Goal: Task Accomplishment & Management: Use online tool/utility

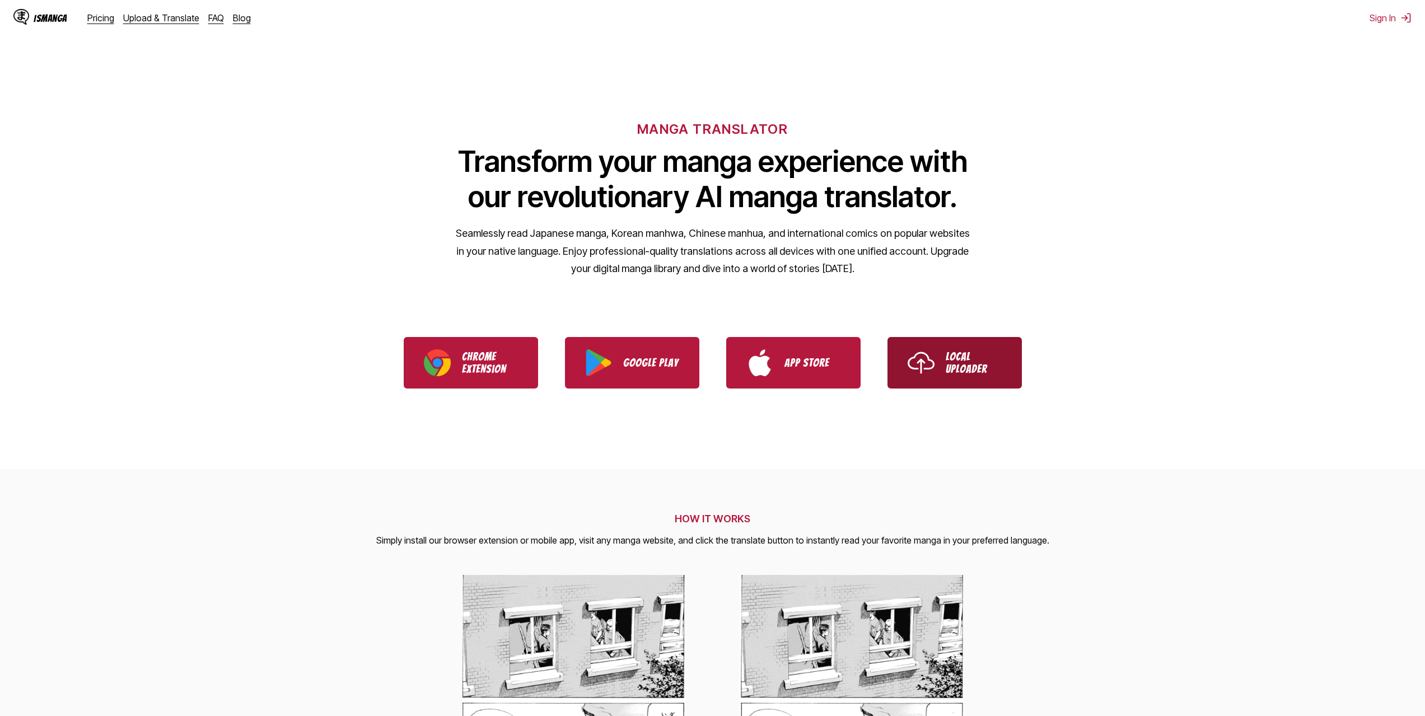
click at [972, 378] on link "Local Uploader" at bounding box center [954, 363] width 134 height 52
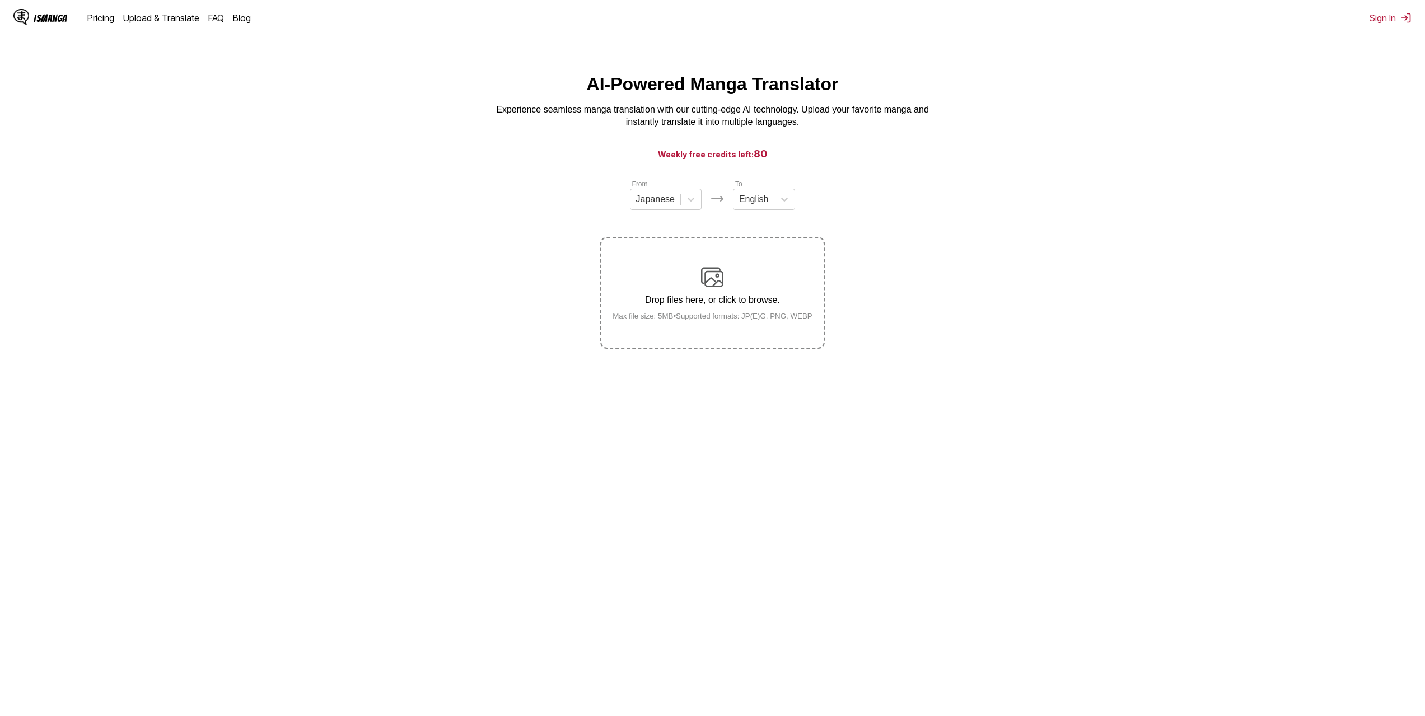
click at [724, 286] on div "Drop files here, or click to browse. Max file size: 5MB • Supported formats: JP…" at bounding box center [713, 293] width 218 height 54
click at [0, 0] on input "Drop files here, or click to browse. Max file size: 5MB • Supported formats: JP…" at bounding box center [0, 0] width 0 height 0
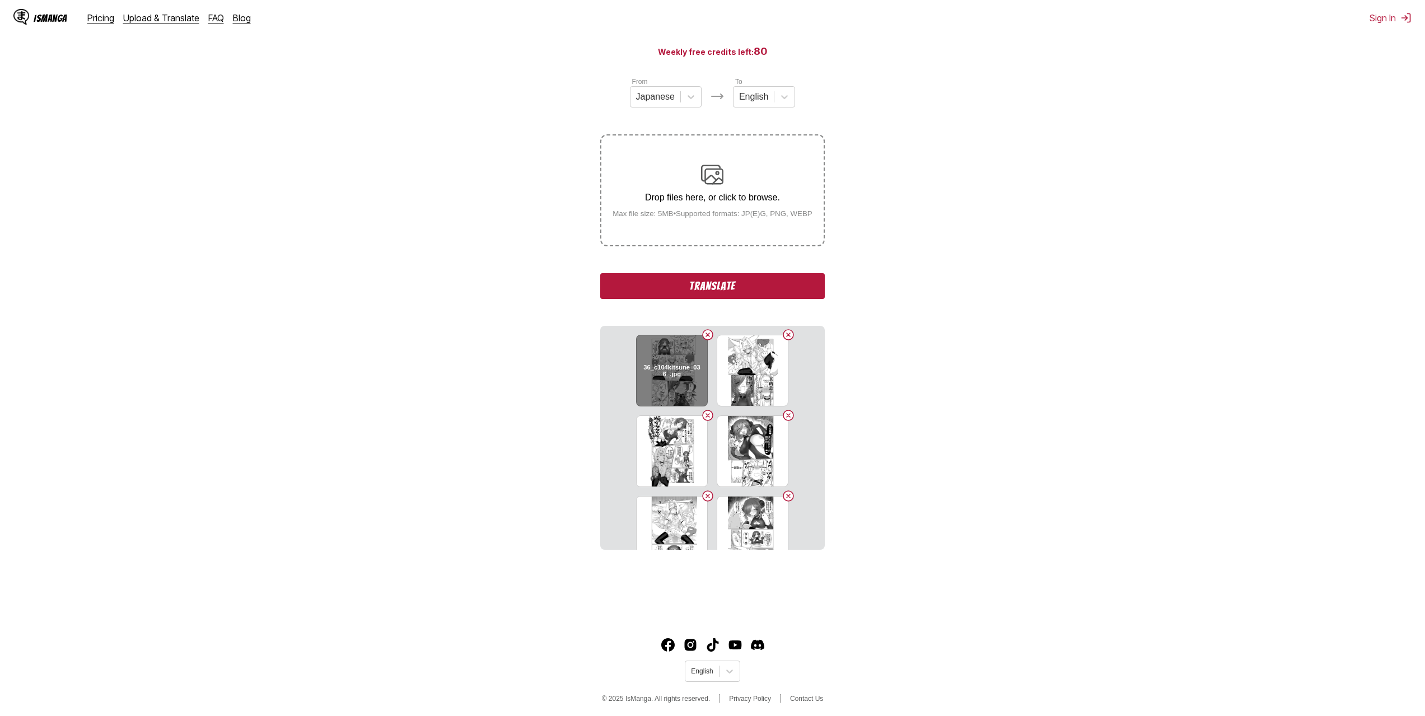
scroll to position [106, 0]
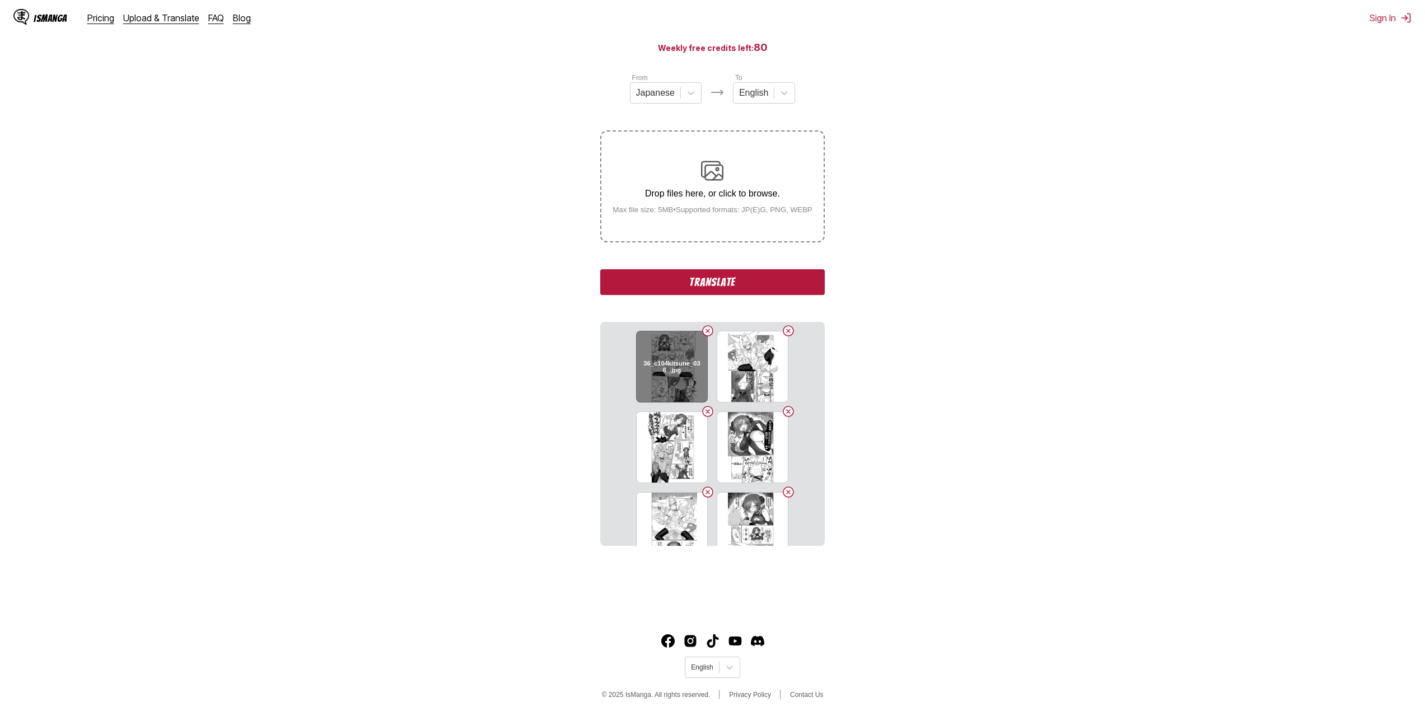
click at [668, 360] on h6 "36_c104kitsune_036_.jpg" at bounding box center [671, 366] width 57 height 15
click at [712, 287] on button "Translate" at bounding box center [712, 282] width 224 height 26
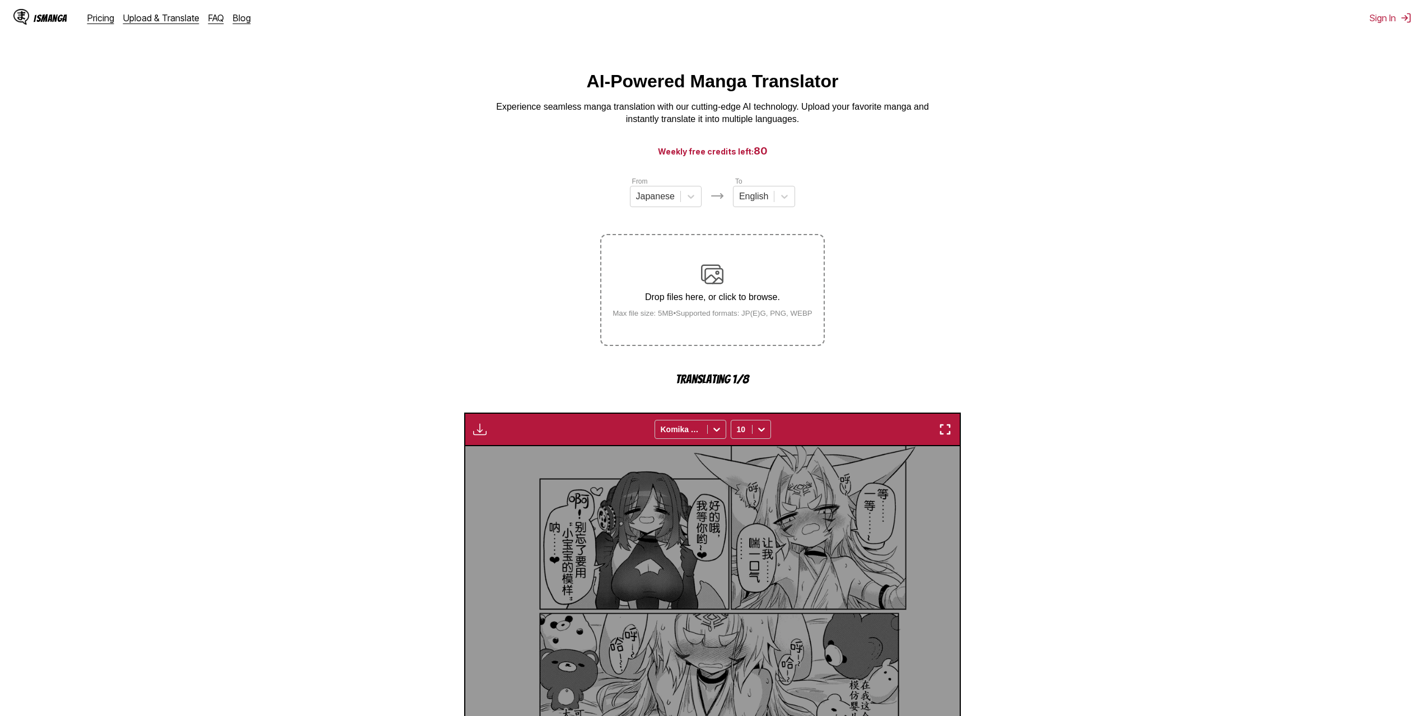
scroll to position [0, 0]
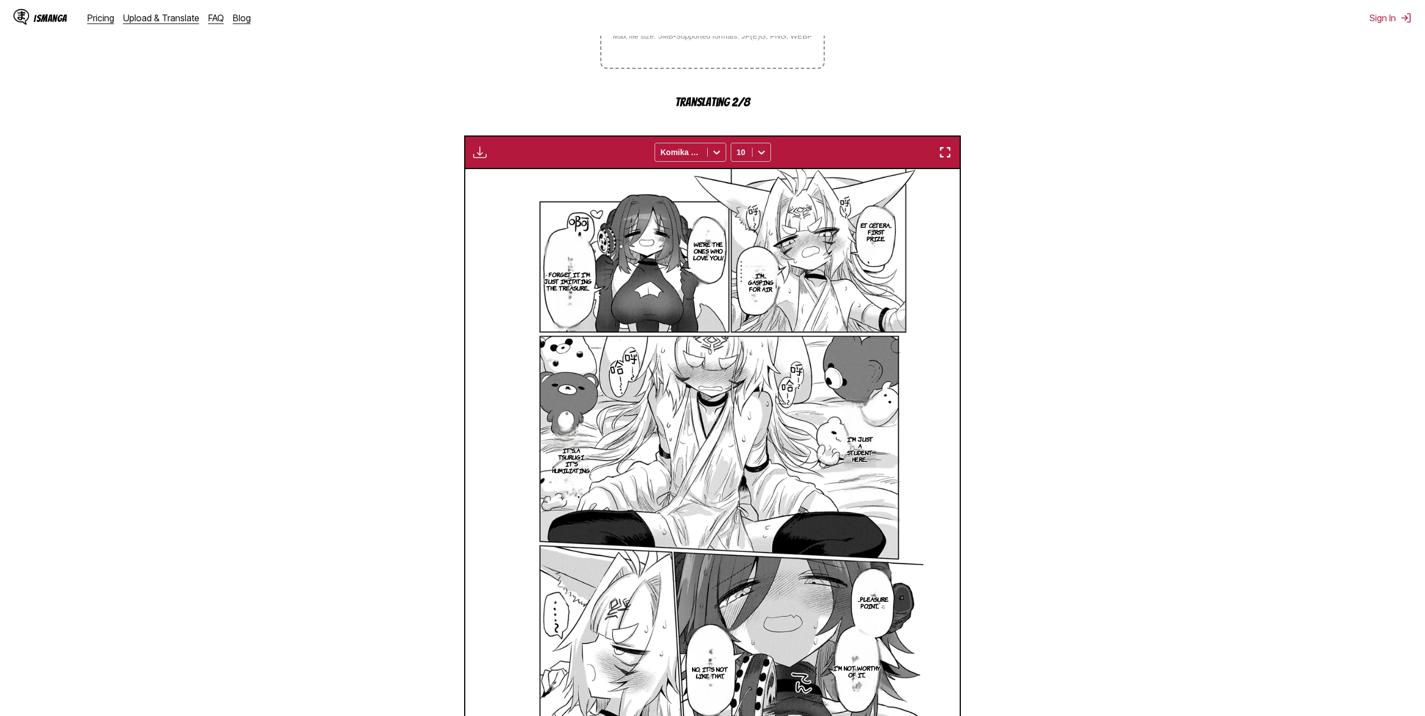
click at [950, 153] on img "button" at bounding box center [944, 152] width 13 height 13
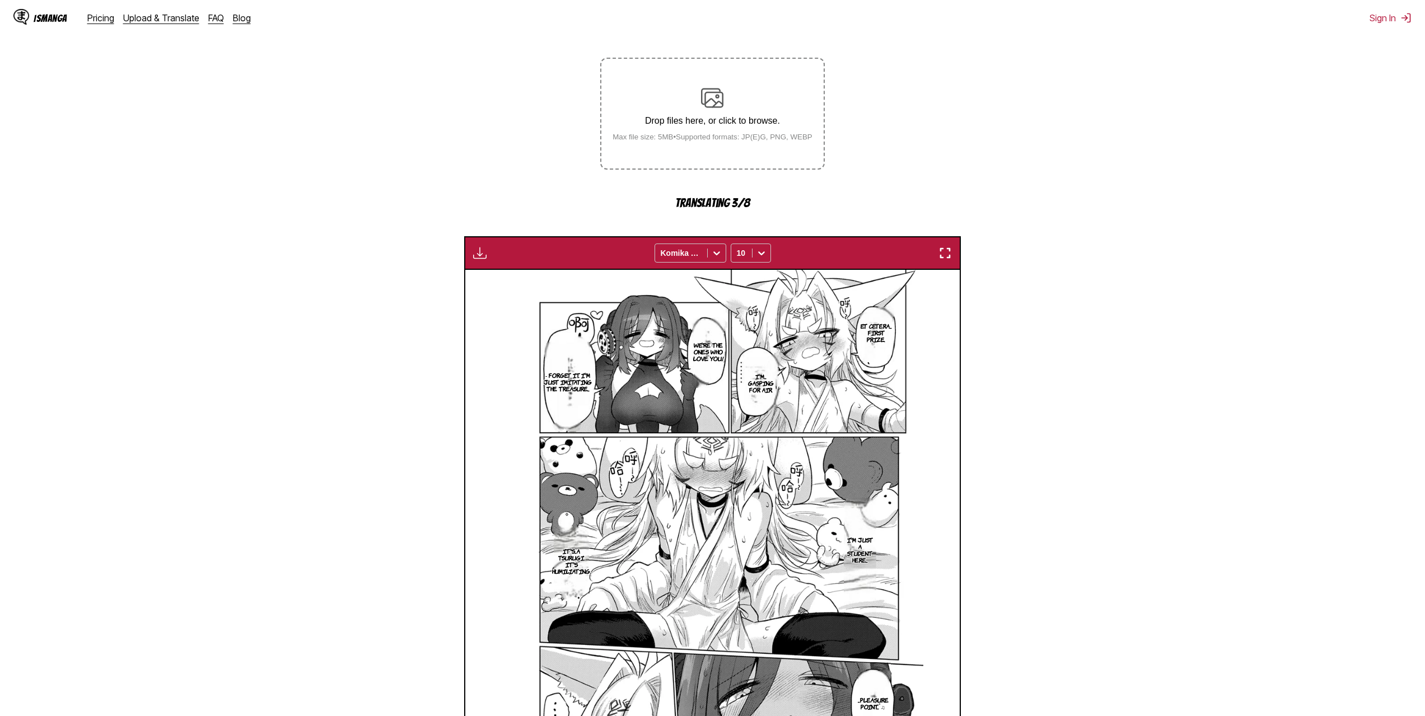
scroll to position [162, 0]
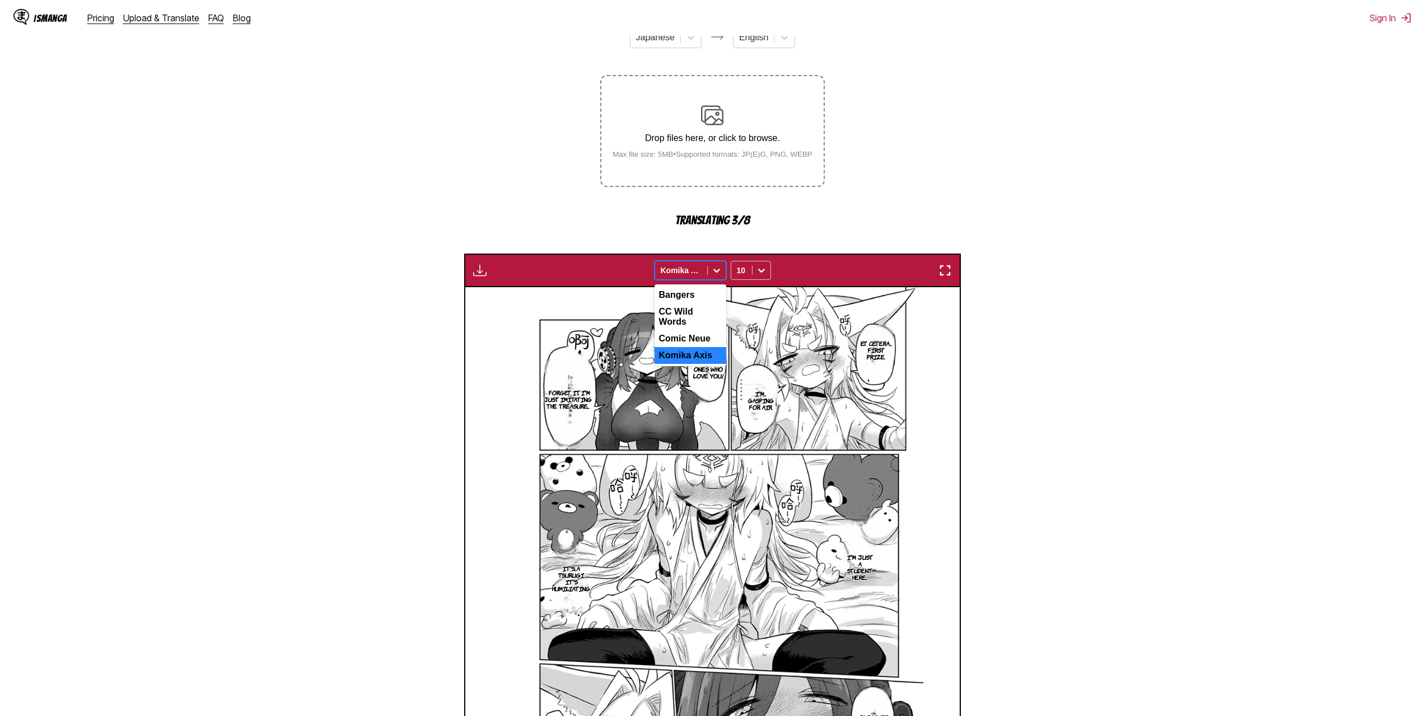
click at [717, 273] on icon at bounding box center [716, 271] width 7 height 4
click at [693, 275] on div at bounding box center [681, 270] width 41 height 11
click at [704, 336] on div "Comic Neue" at bounding box center [690, 338] width 72 height 17
click at [700, 276] on div at bounding box center [681, 270] width 41 height 11
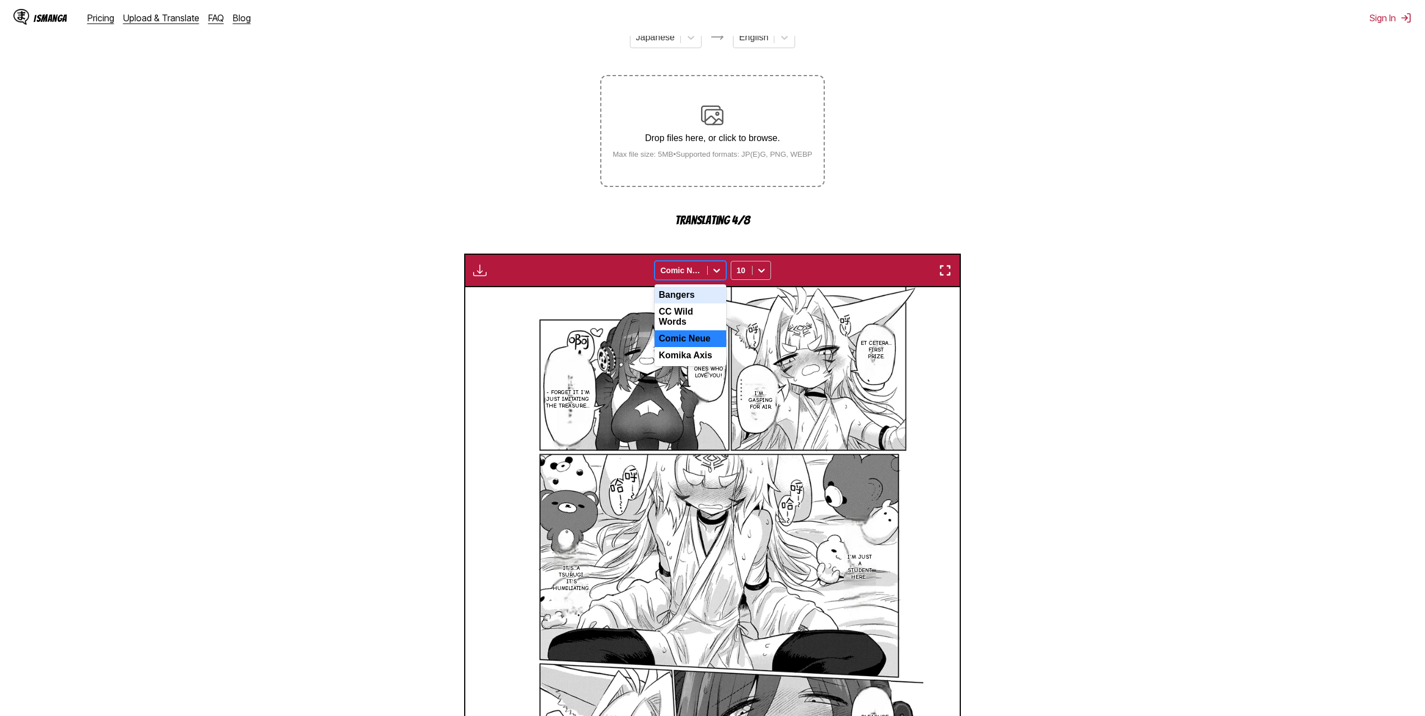
click at [696, 299] on div "Bangers" at bounding box center [690, 295] width 72 height 17
click at [711, 273] on icon at bounding box center [716, 270] width 11 height 11
click at [700, 336] on div "Comic Neue" at bounding box center [690, 338] width 72 height 17
click at [708, 275] on div at bounding box center [717, 270] width 18 height 18
click at [695, 338] on div "Comic Neue" at bounding box center [690, 338] width 72 height 17
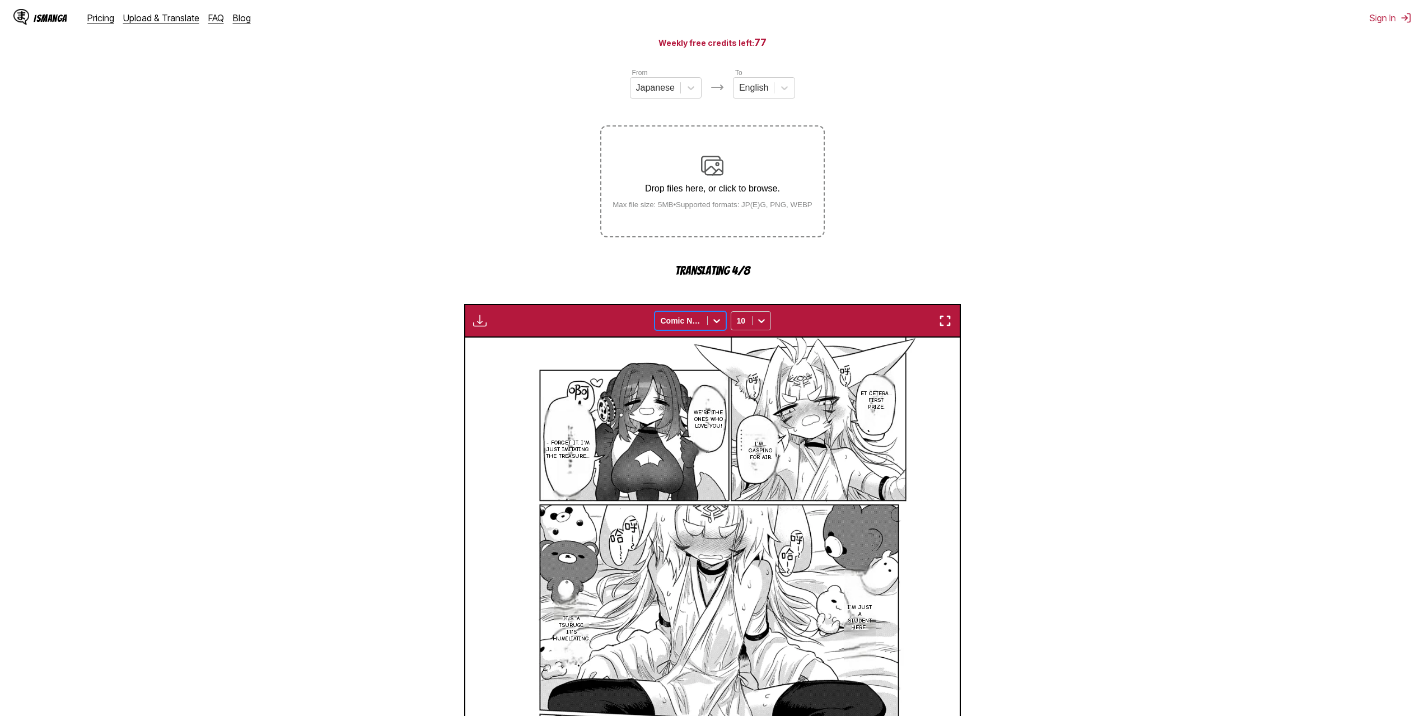
scroll to position [0, 0]
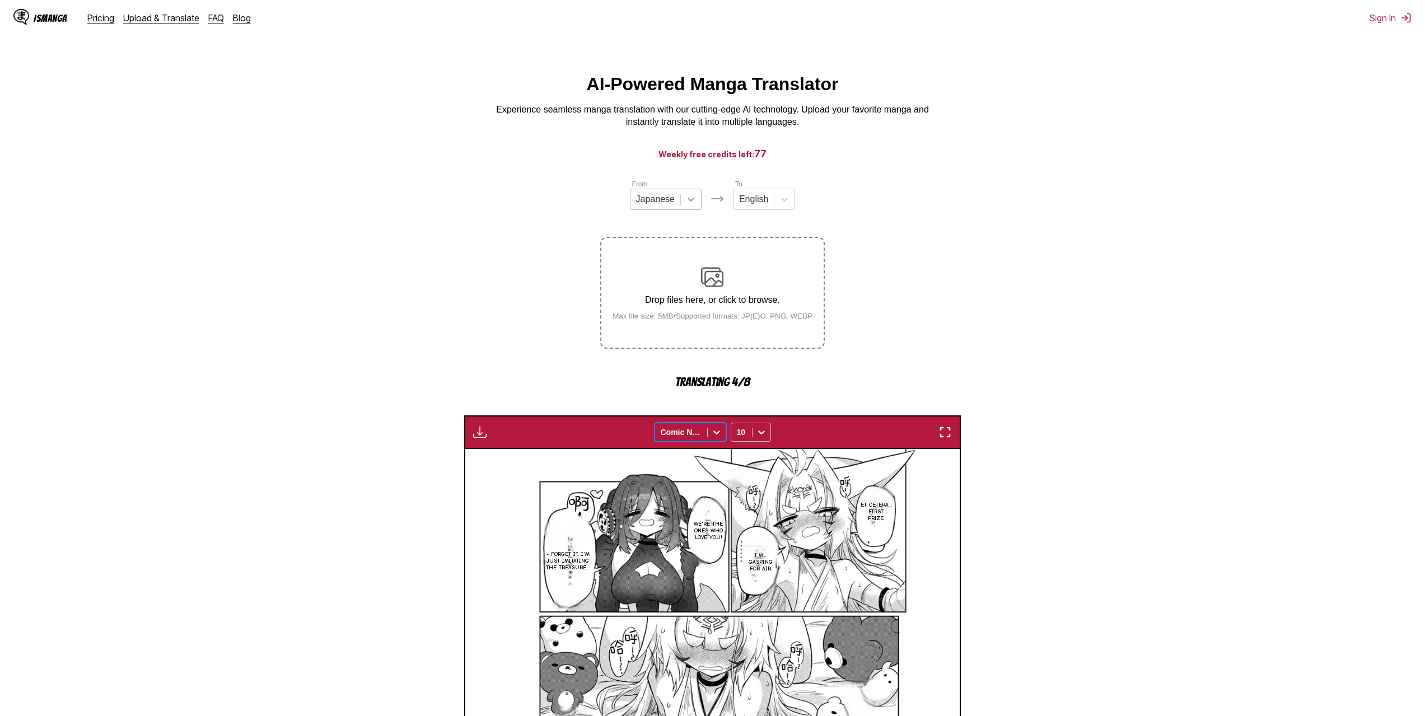
click at [686, 205] on icon at bounding box center [690, 199] width 11 height 11
click at [675, 273] on div "Chinese" at bounding box center [666, 264] width 72 height 19
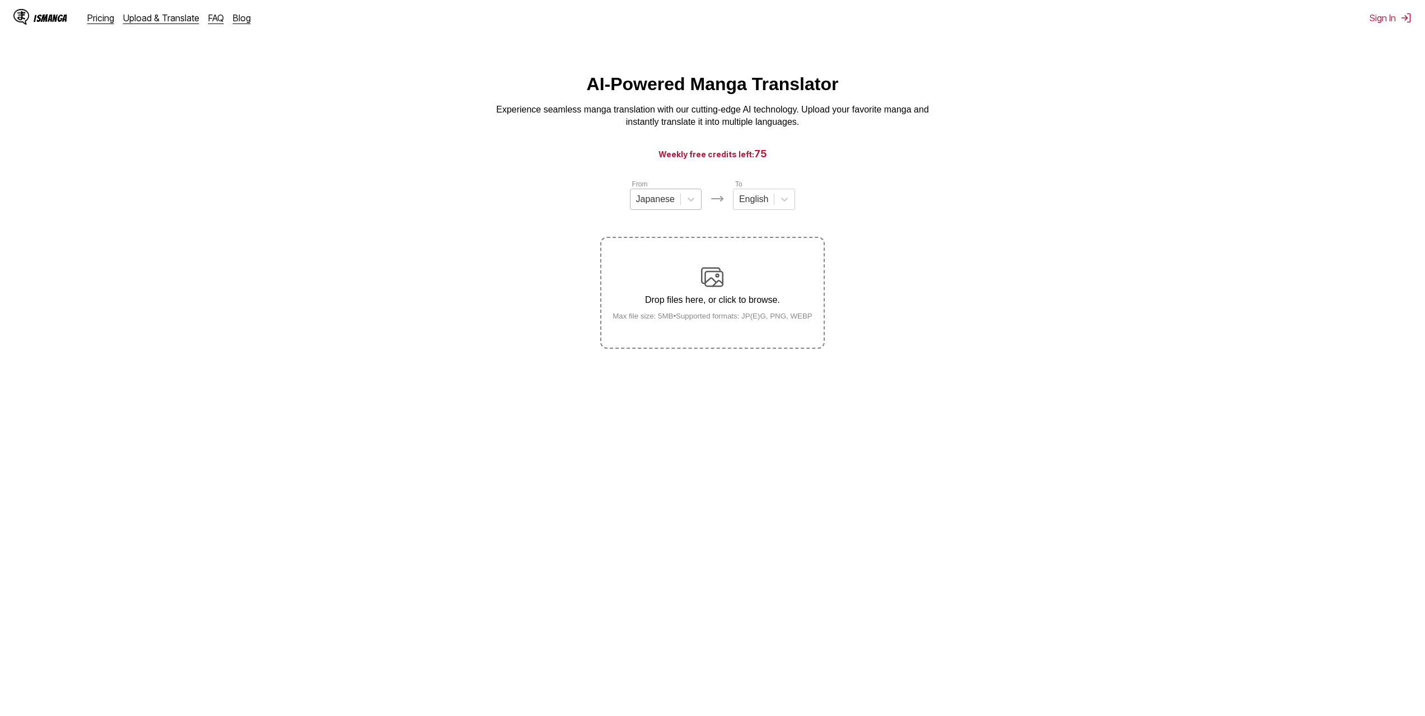
click at [679, 200] on div "Japanese" at bounding box center [655, 199] width 50 height 17
click at [663, 269] on div "Chinese" at bounding box center [666, 264] width 72 height 19
click at [742, 305] on p "Drop files here, or click to browse." at bounding box center [713, 300] width 218 height 10
click at [0, 0] on input "Drop files here, or click to browse. Max file size: 5MB • Supported formats: JP…" at bounding box center [0, 0] width 0 height 0
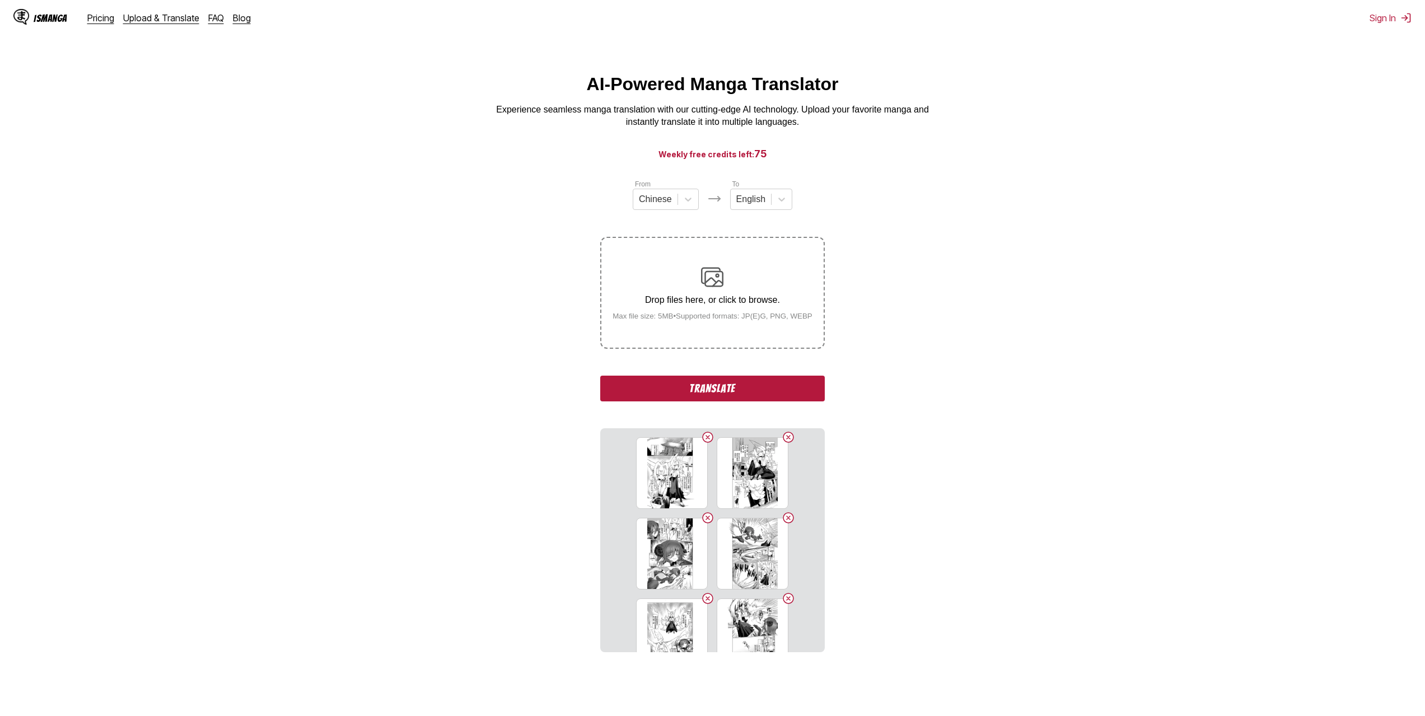
click at [761, 394] on button "Translate" at bounding box center [712, 389] width 224 height 26
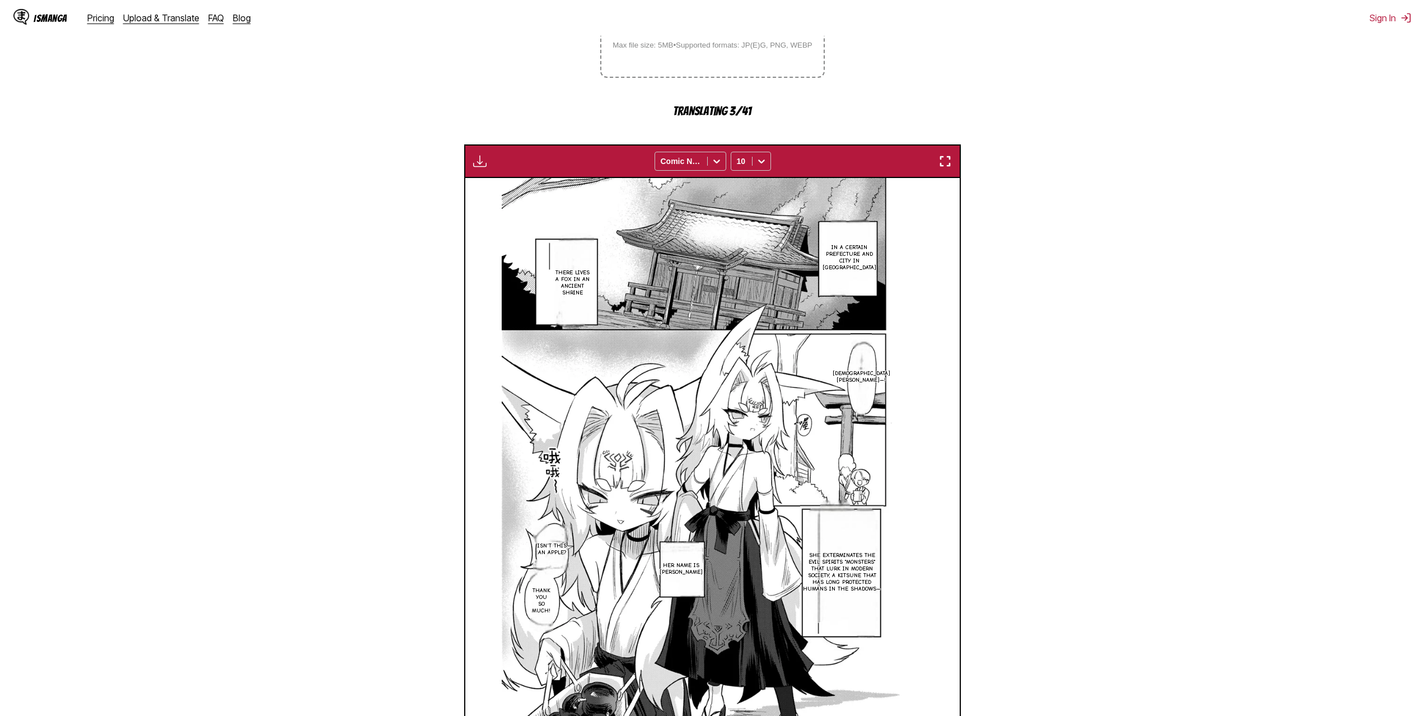
scroll to position [188, 0]
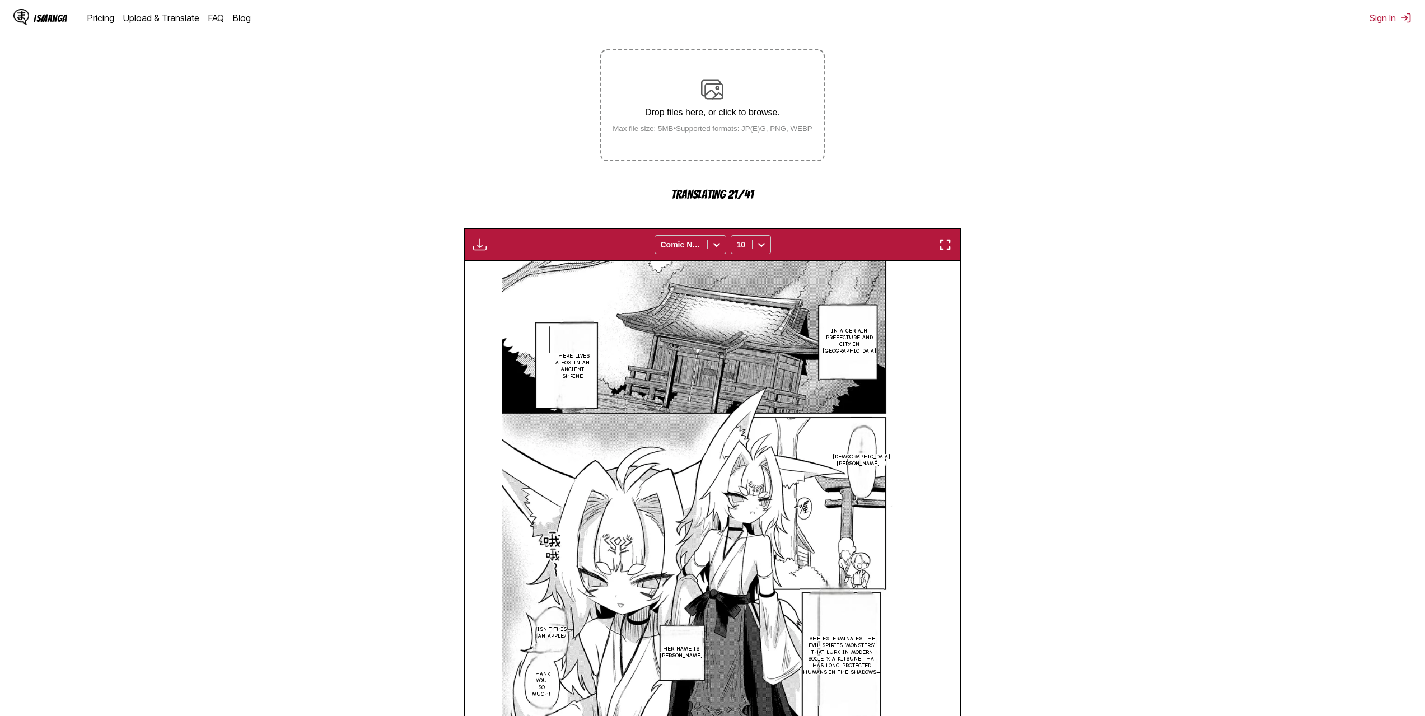
click at [949, 244] on img "button" at bounding box center [944, 244] width 13 height 13
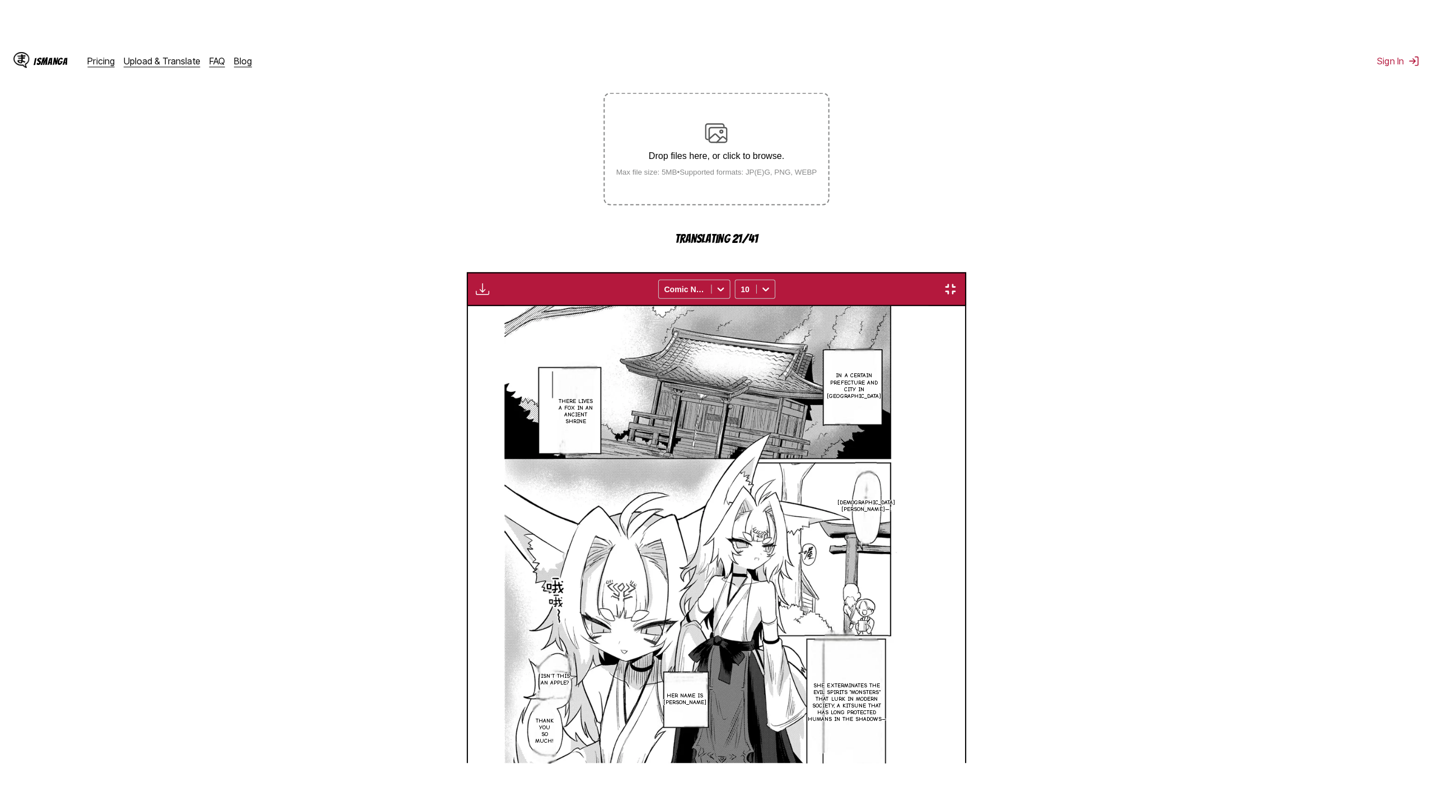
scroll to position [97, 0]
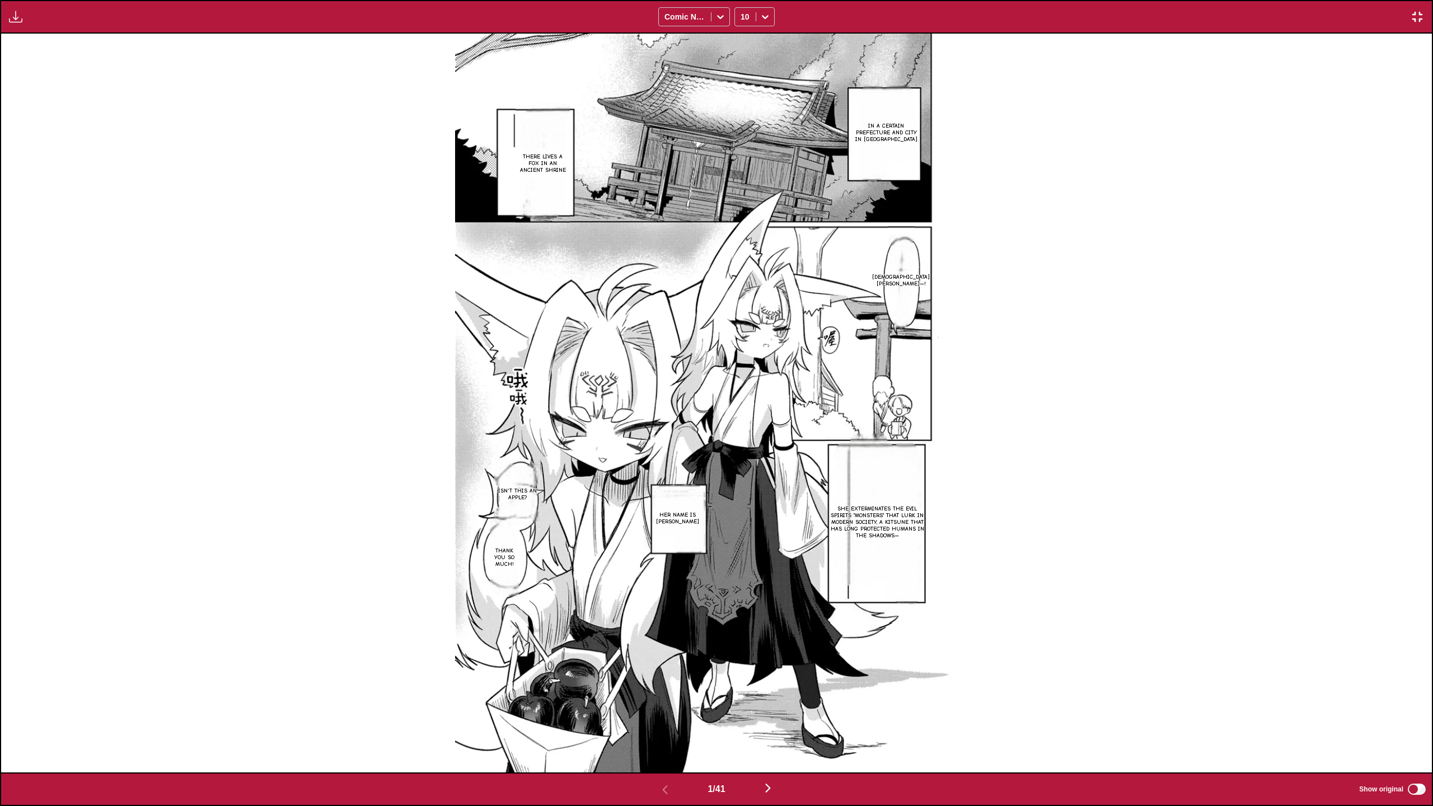
click at [1152, 534] on div "In a certain prefecture and city in Japan There lives a fox in an ancient shrin…" at bounding box center [716, 403] width 1431 height 738
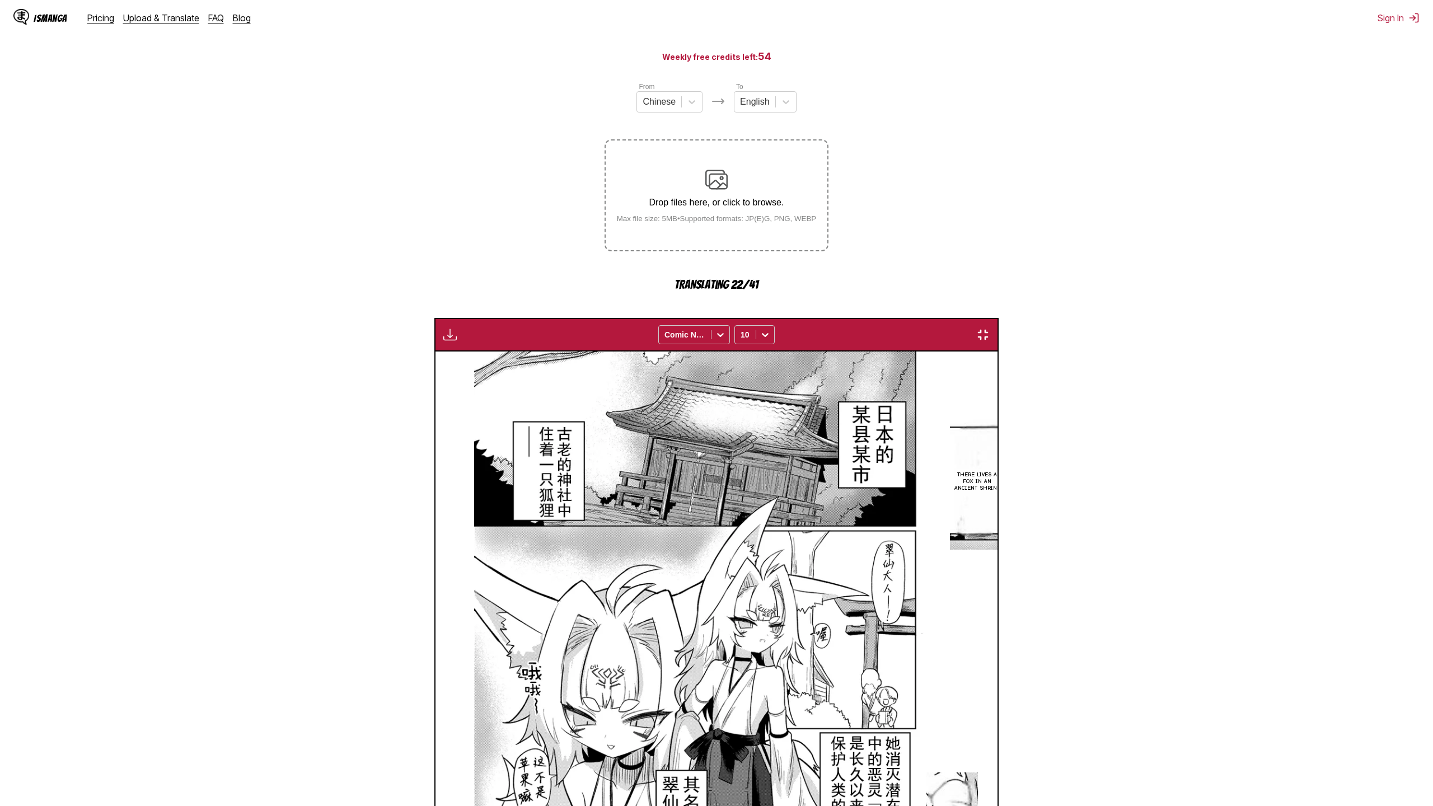
click at [443, 328] on img "button" at bounding box center [449, 334] width 13 height 13
click at [436, 352] on div "In a certain prefecture and city in Japan There lives a fox in an ancient shrin…" at bounding box center [717, 694] width 562 height 685
click at [998, 471] on div "In a certain prefecture and city in Japan There lives a fox in an ancient shrin…" at bounding box center [717, 694] width 562 height 685
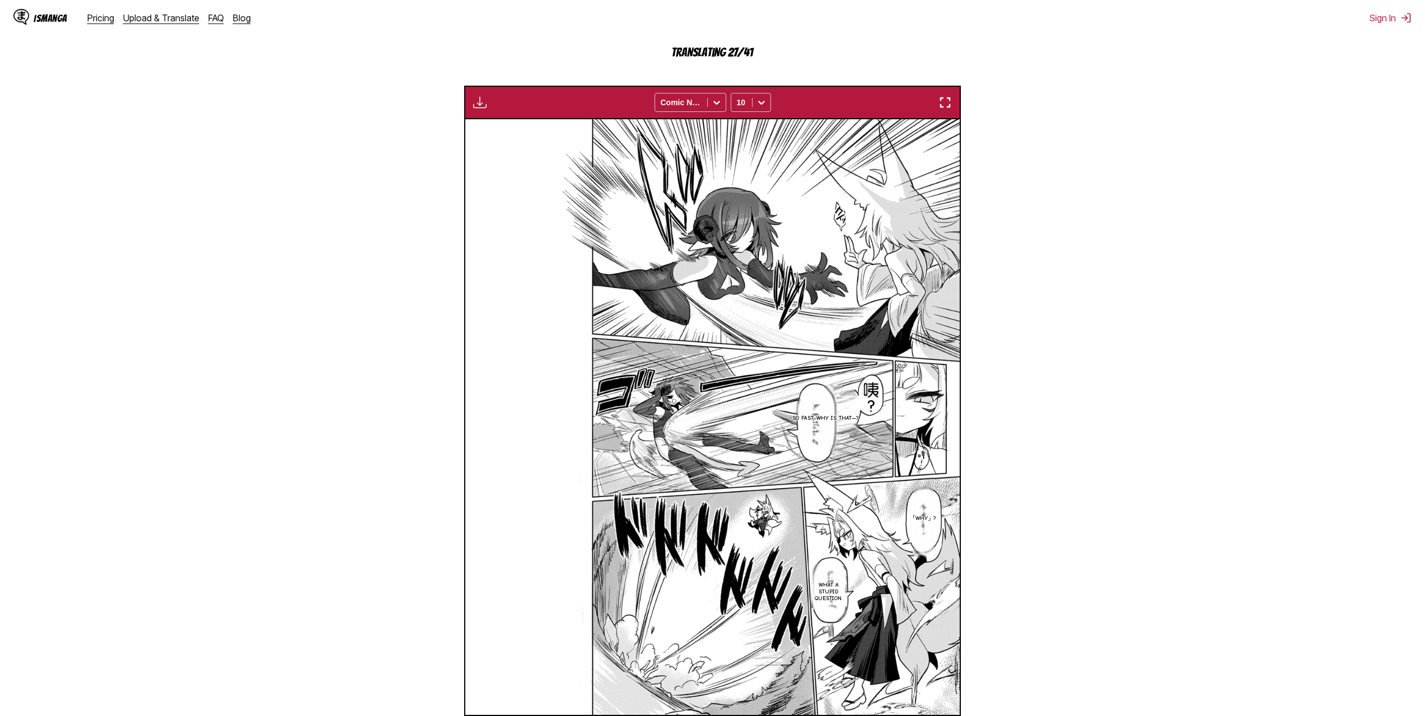
scroll to position [0, 494]
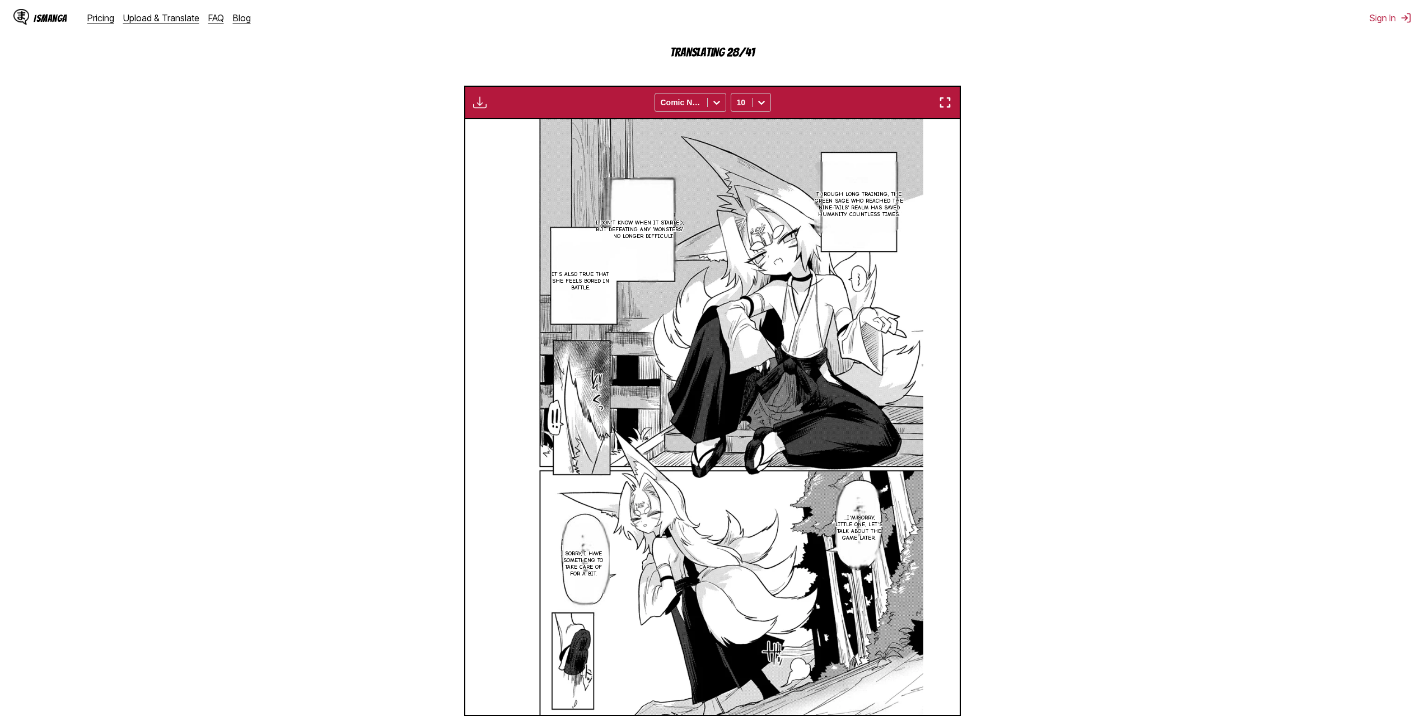
click at [1158, 310] on section "From Chinese To English Drop files here, or click to browse. Max file size: 5MB…" at bounding box center [712, 298] width 1407 height 899
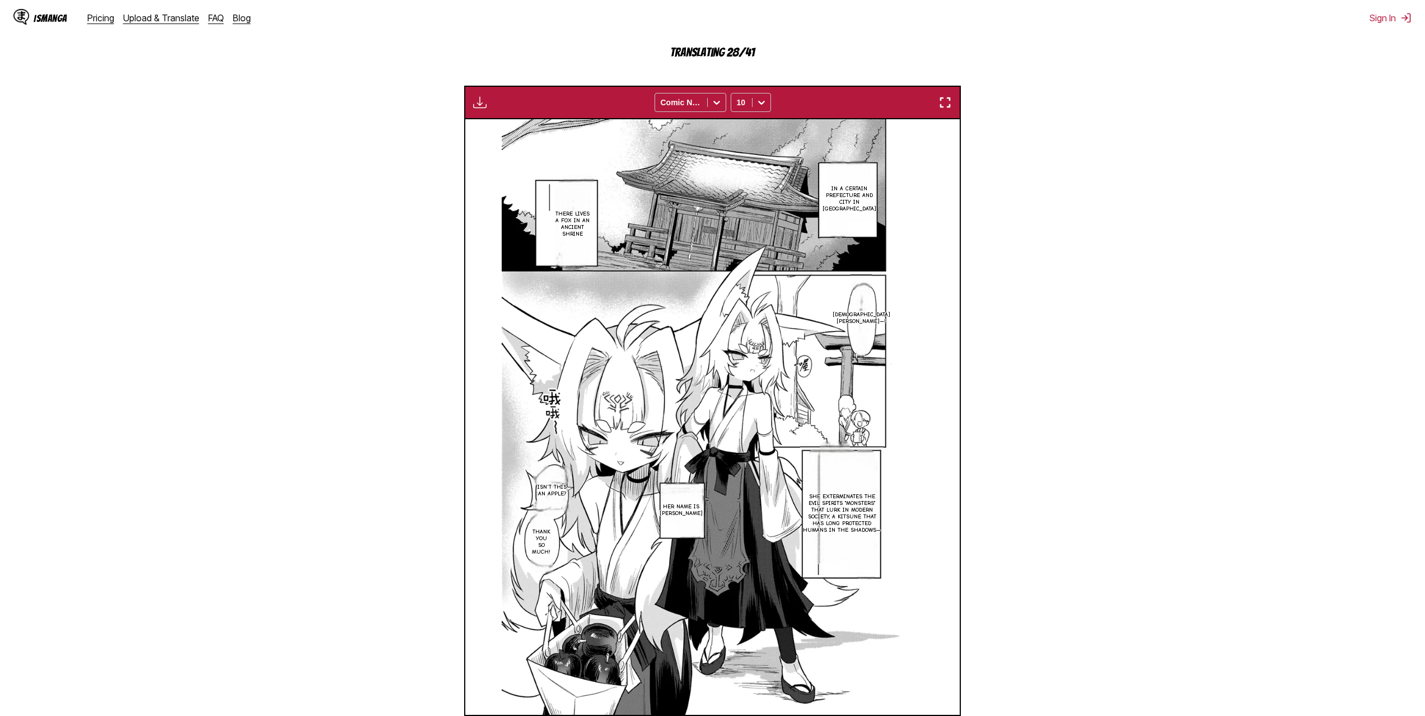
click at [948, 100] on img "button" at bounding box center [944, 102] width 13 height 13
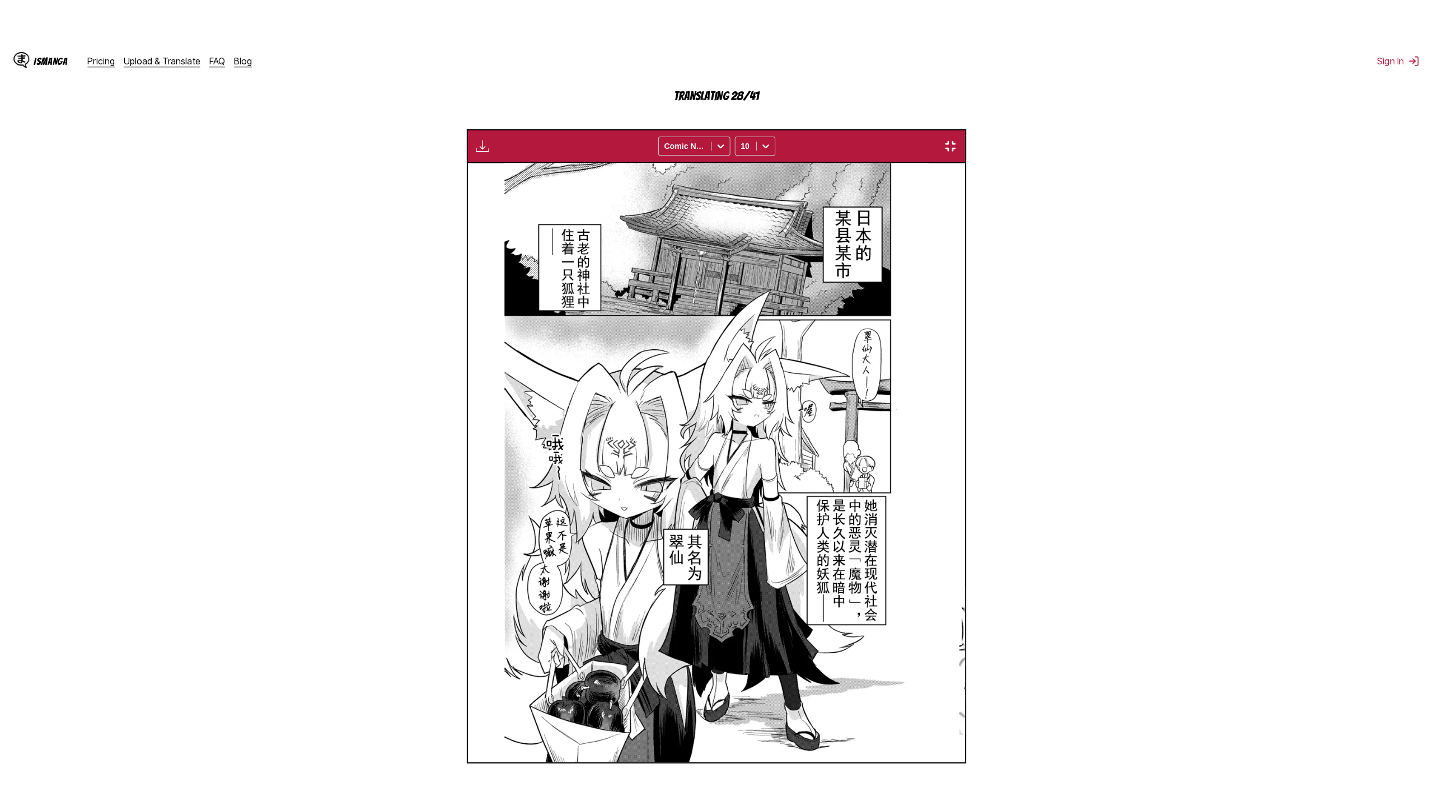
scroll to position [97, 0]
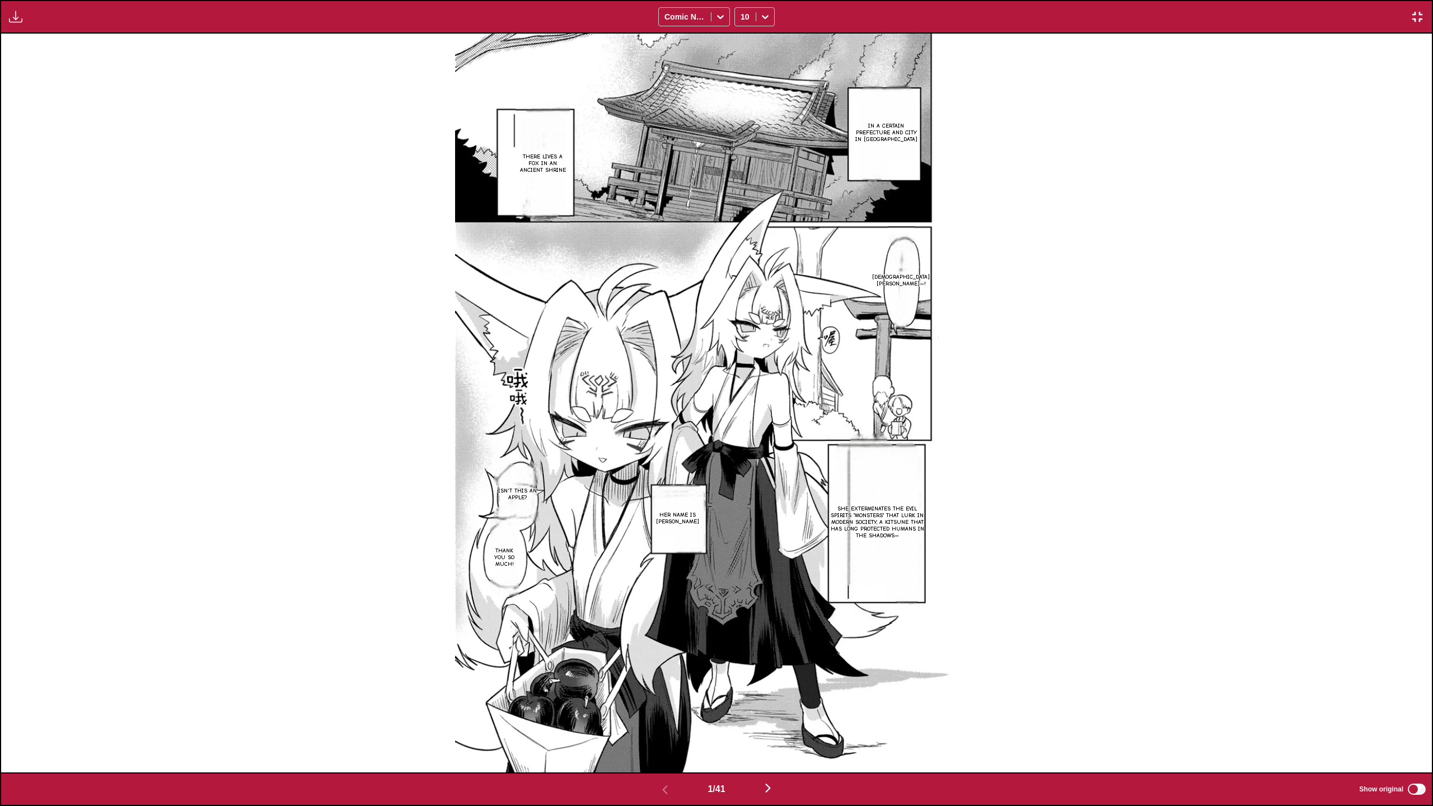
click at [1121, 498] on div "In a certain prefecture and city in Japan There lives a fox in an ancient shrin…" at bounding box center [716, 403] width 1431 height 738
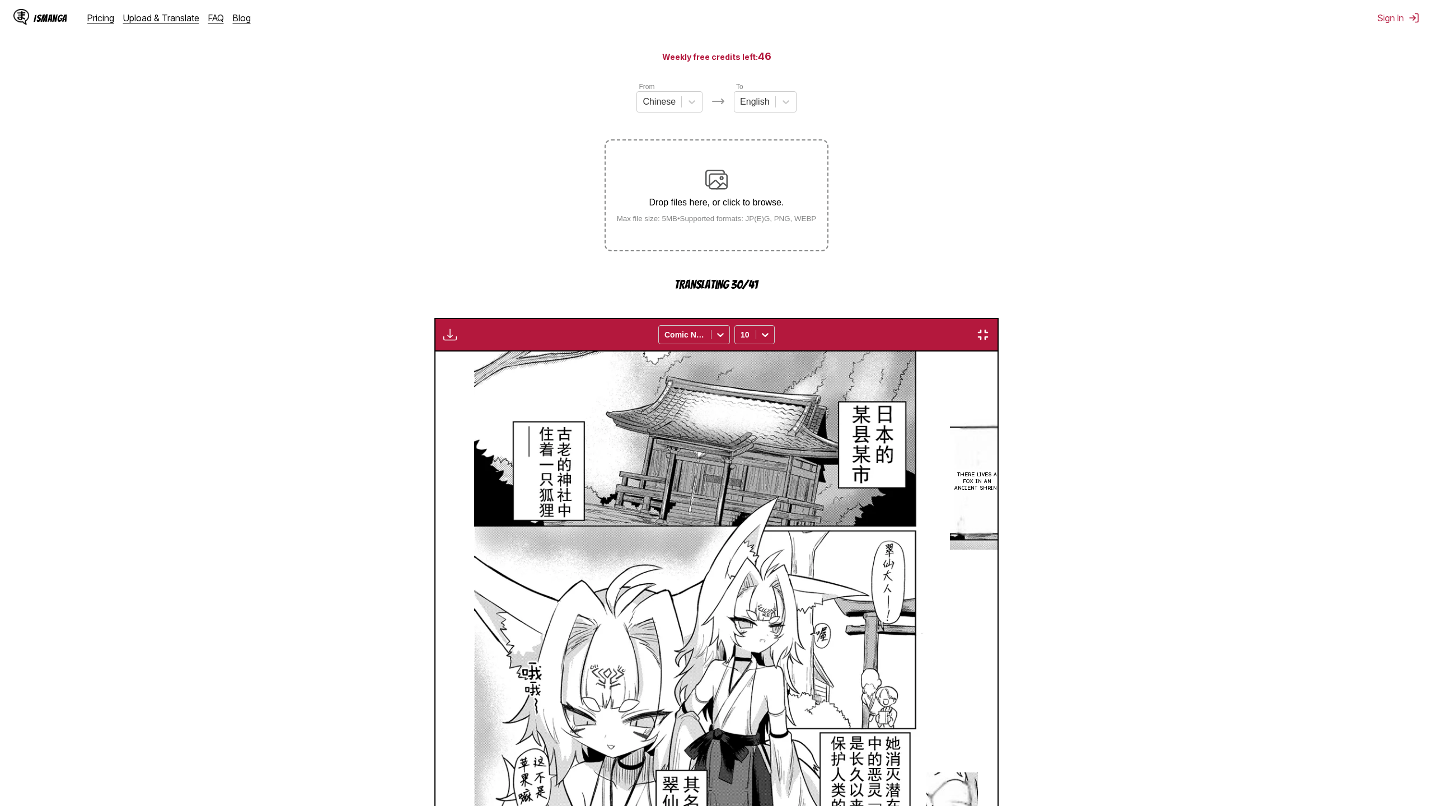
scroll to position [0, 2862]
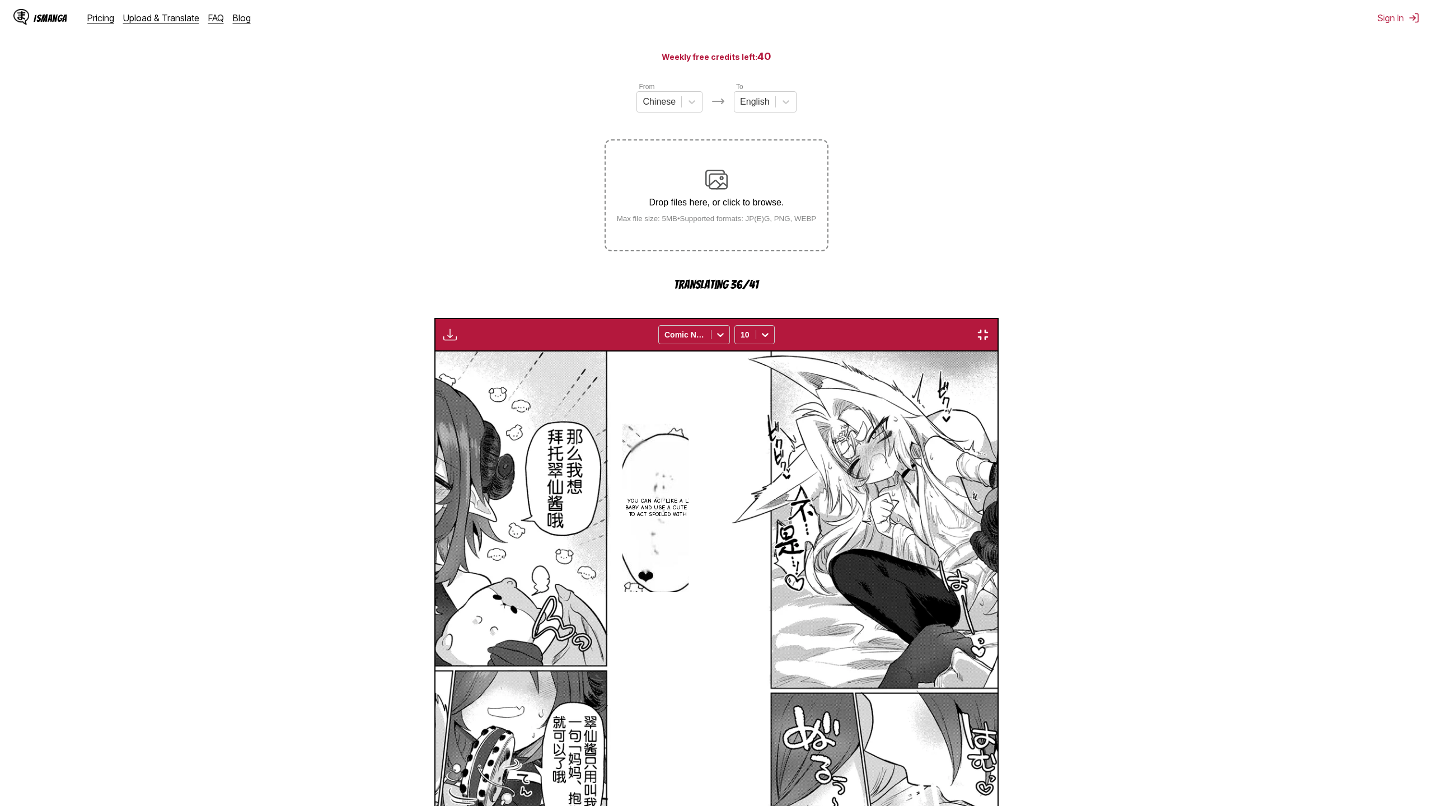
scroll to position [0, 18603]
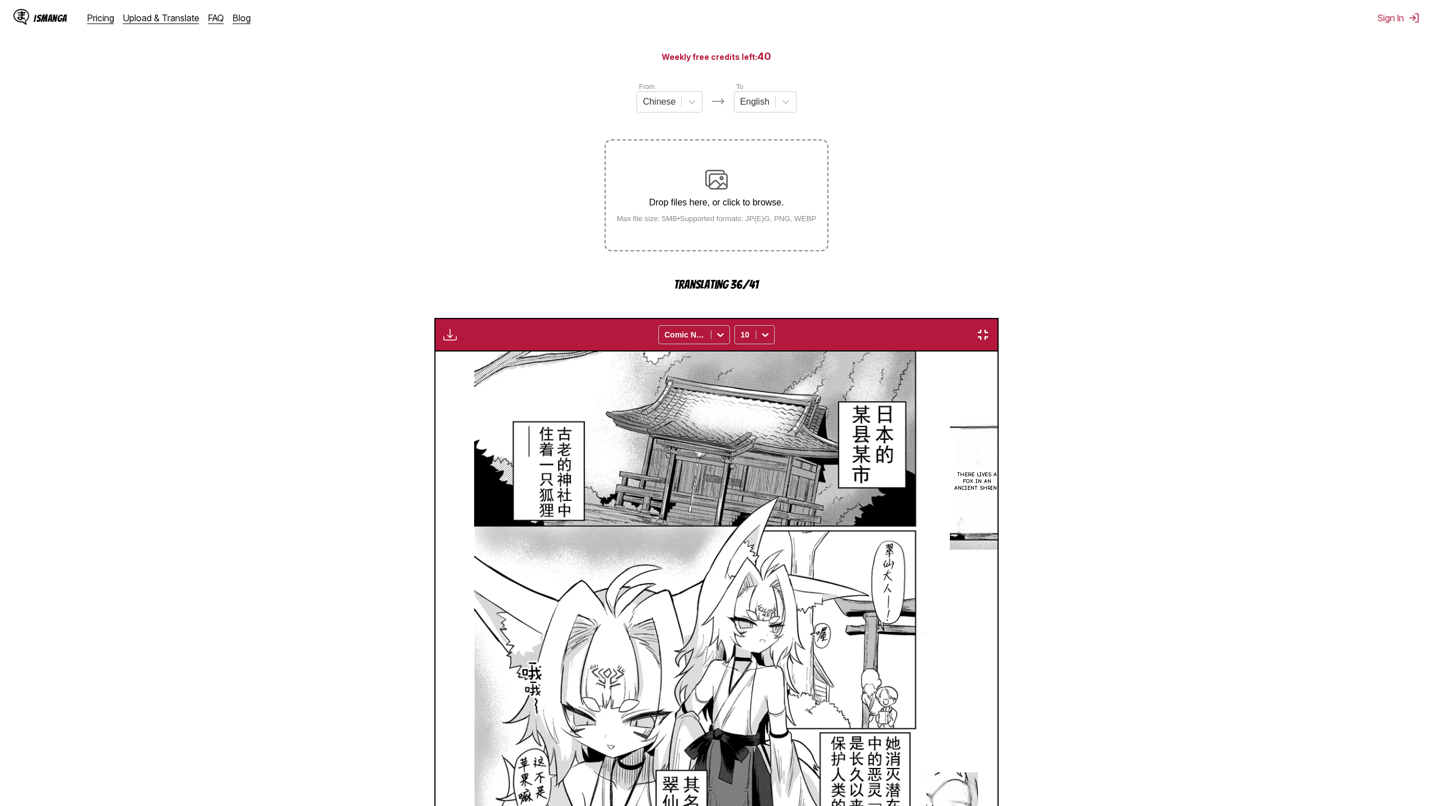
scroll to position [0, 18603]
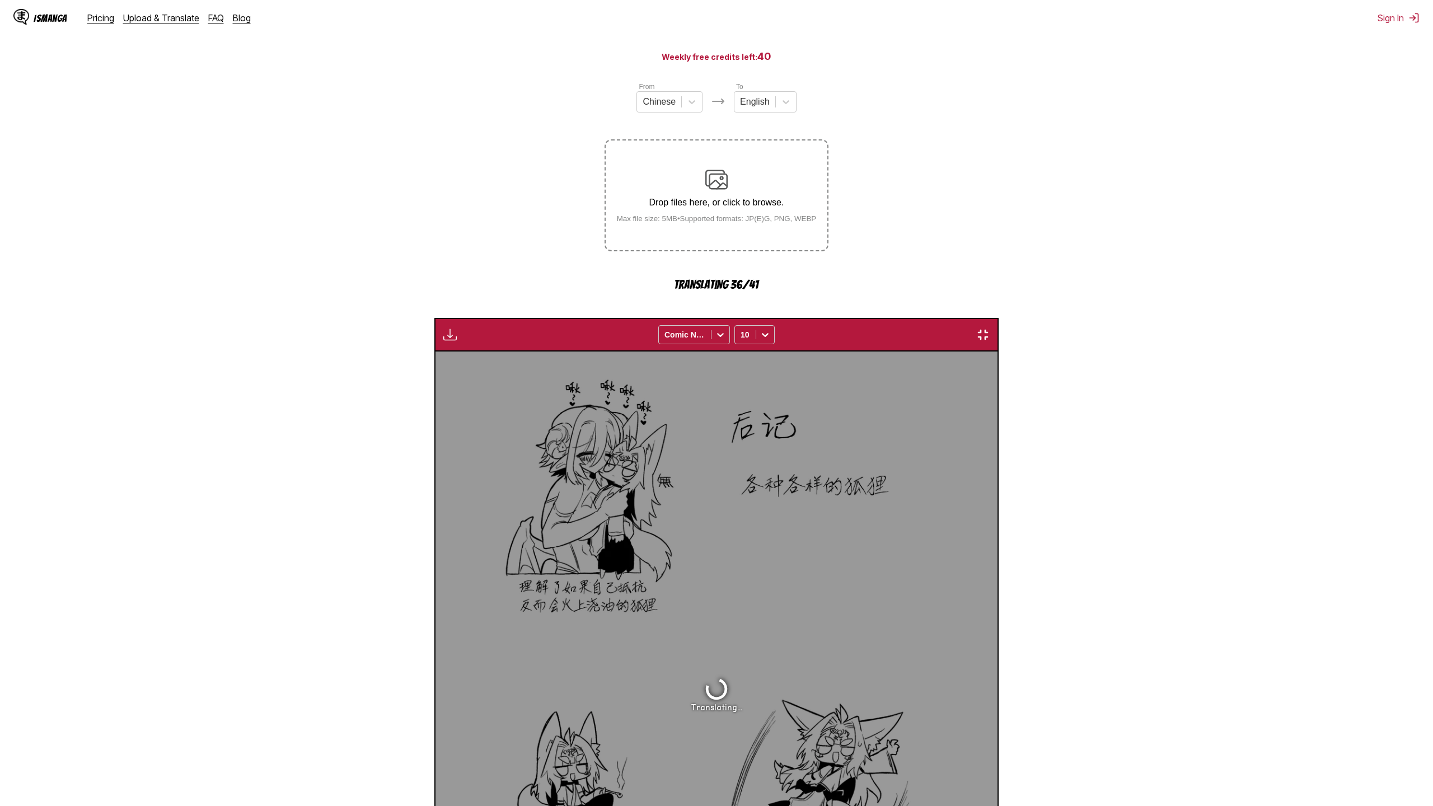
scroll to position [0, 24328]
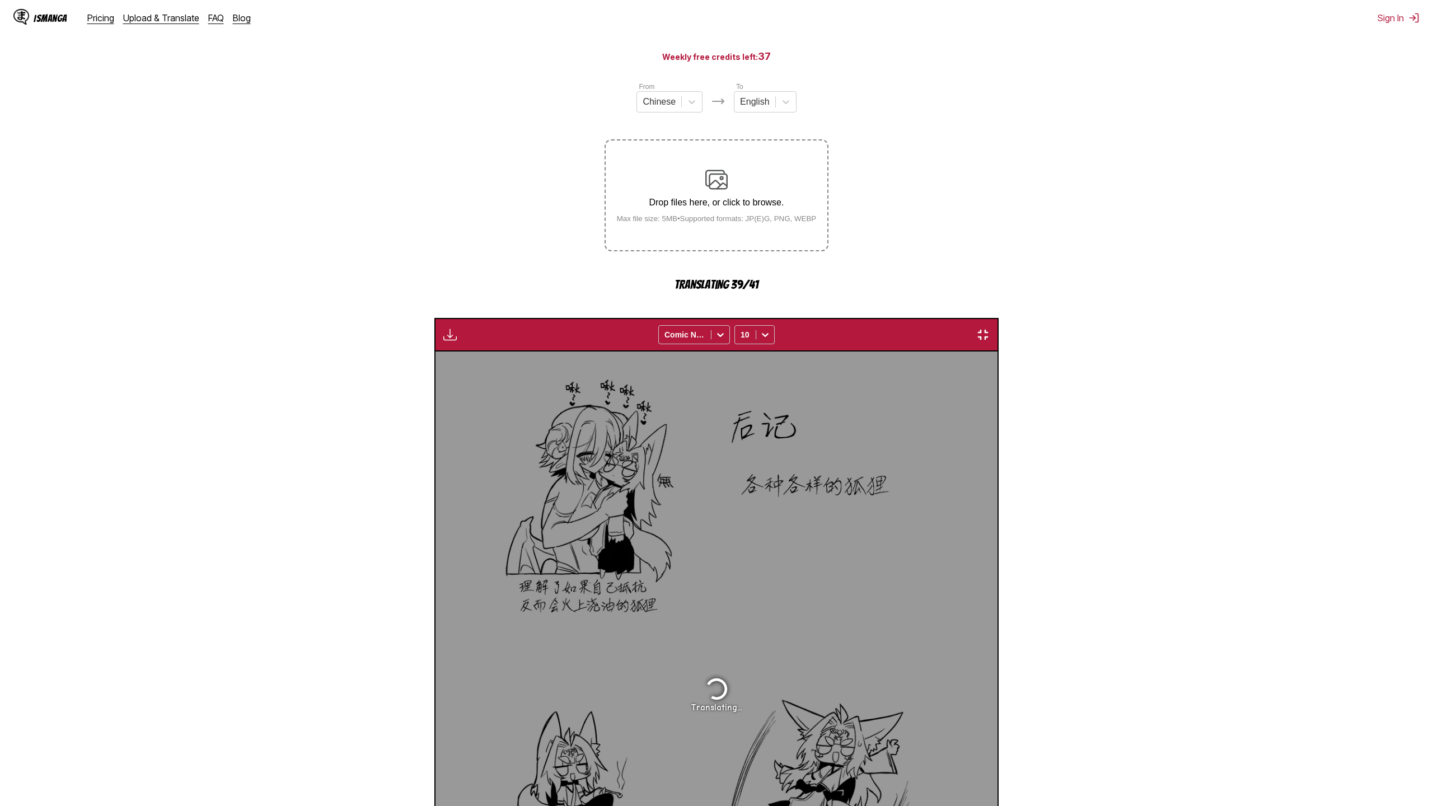
scroll to position [0, 31483]
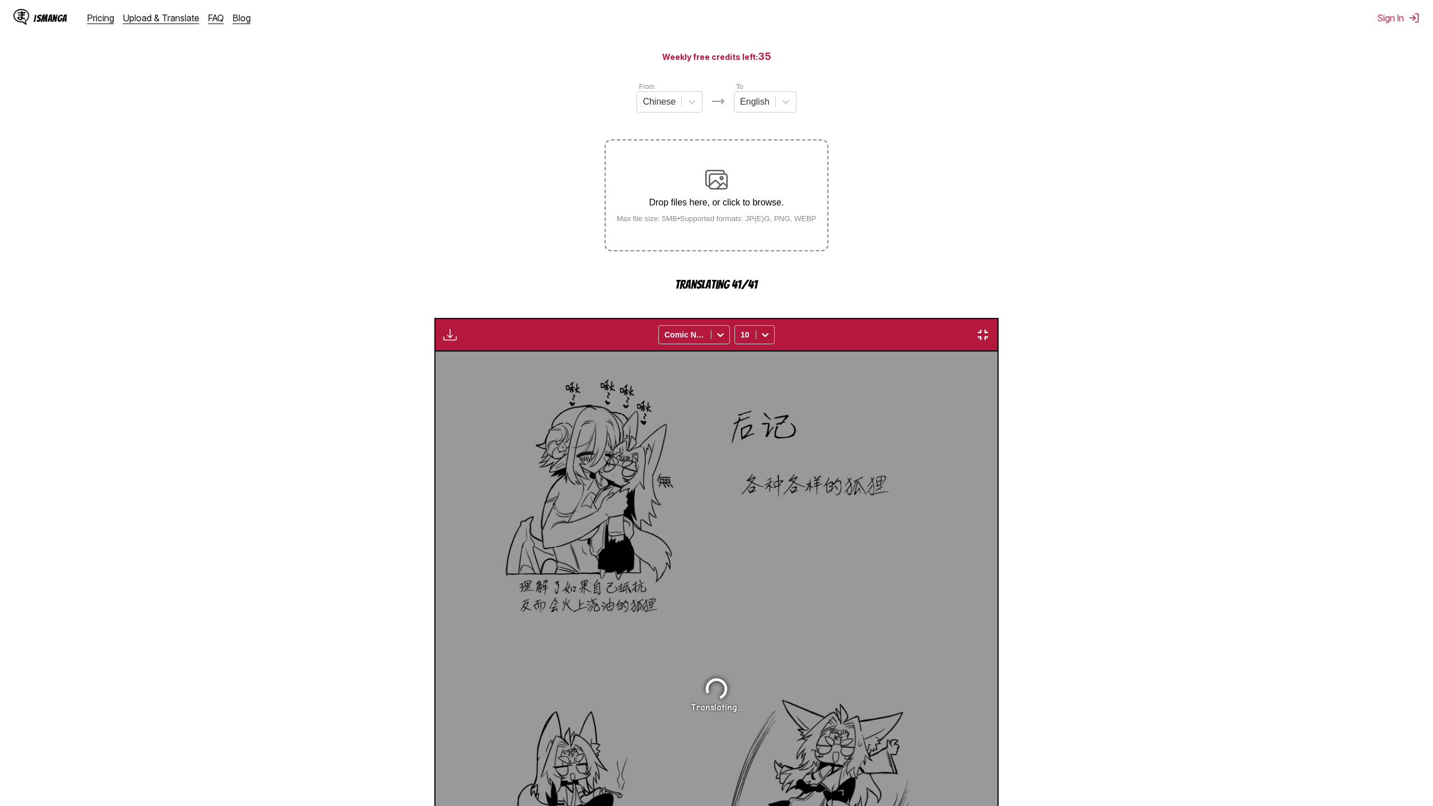
scroll to position [0, 38638]
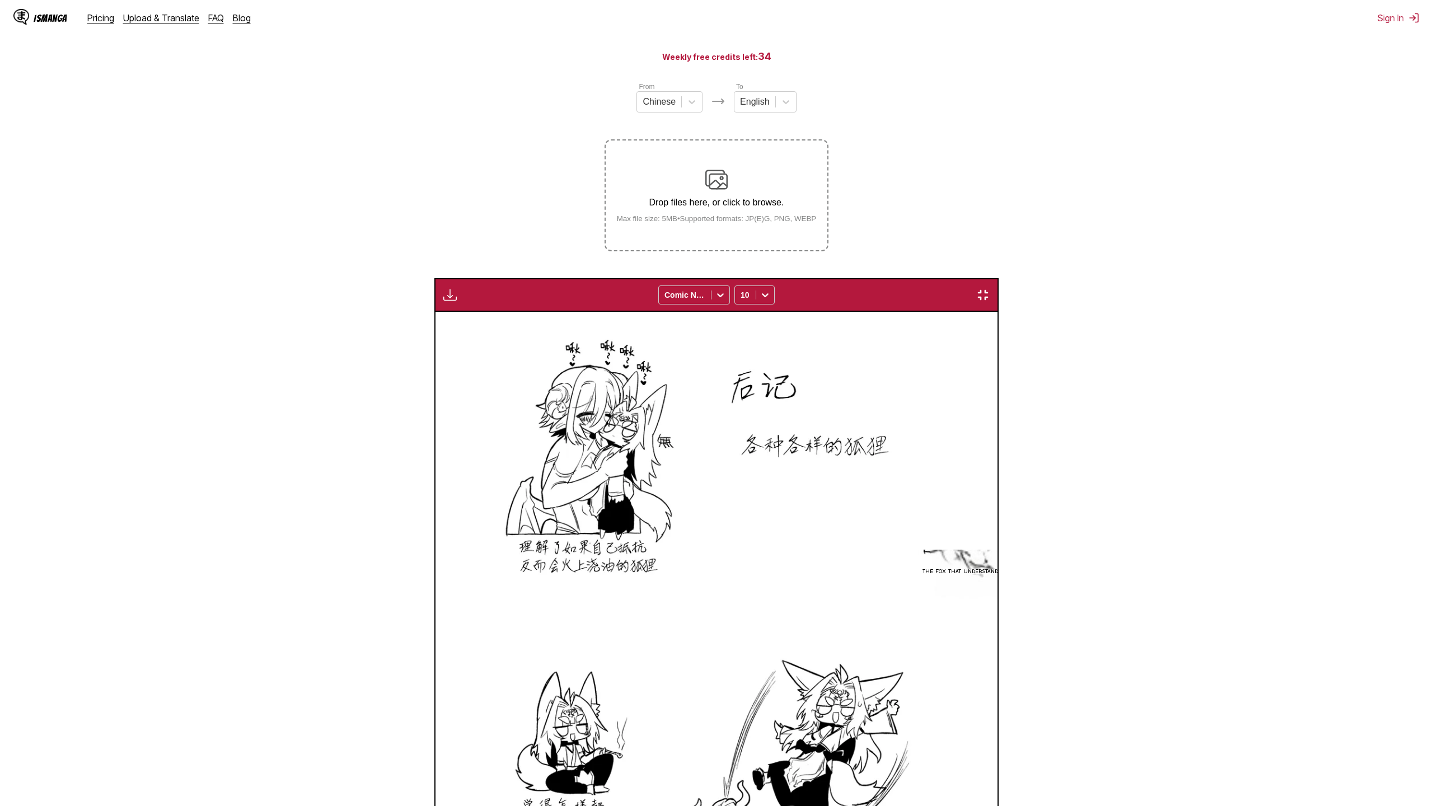
drag, startPoint x: 1067, startPoint y: 401, endPoint x: 1036, endPoint y: 395, distance: 32.0
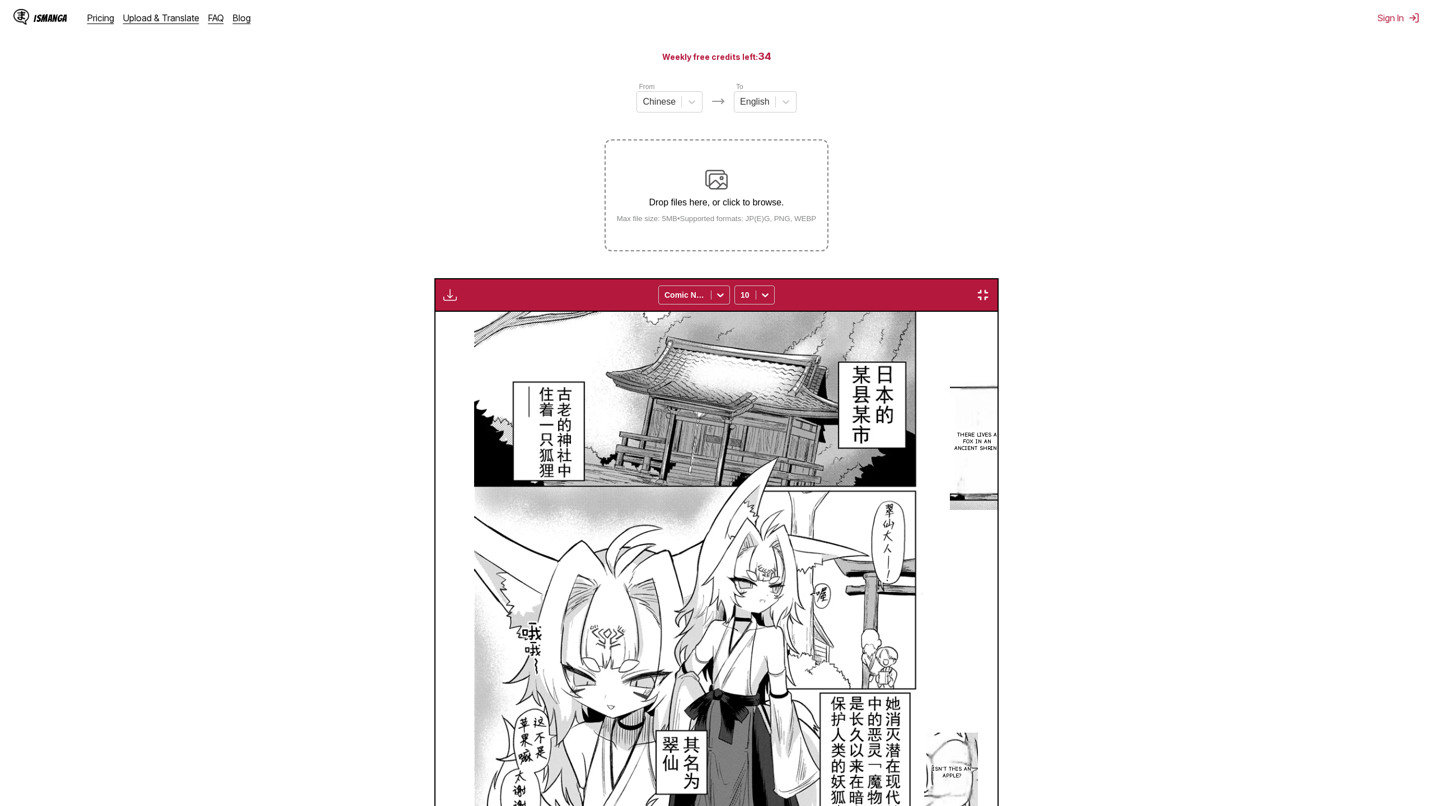
scroll to position [0, 42931]
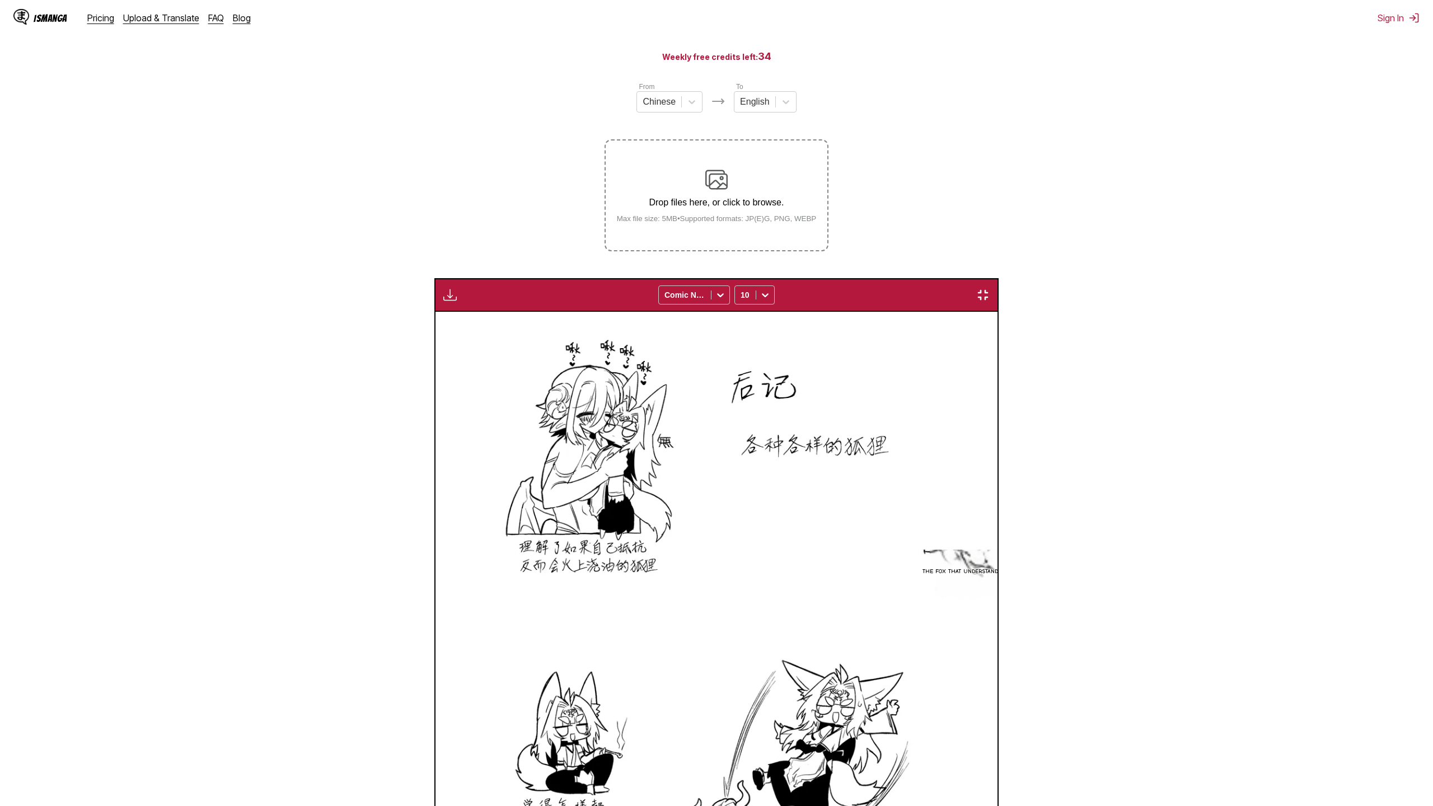
scroll to position [0, 47224]
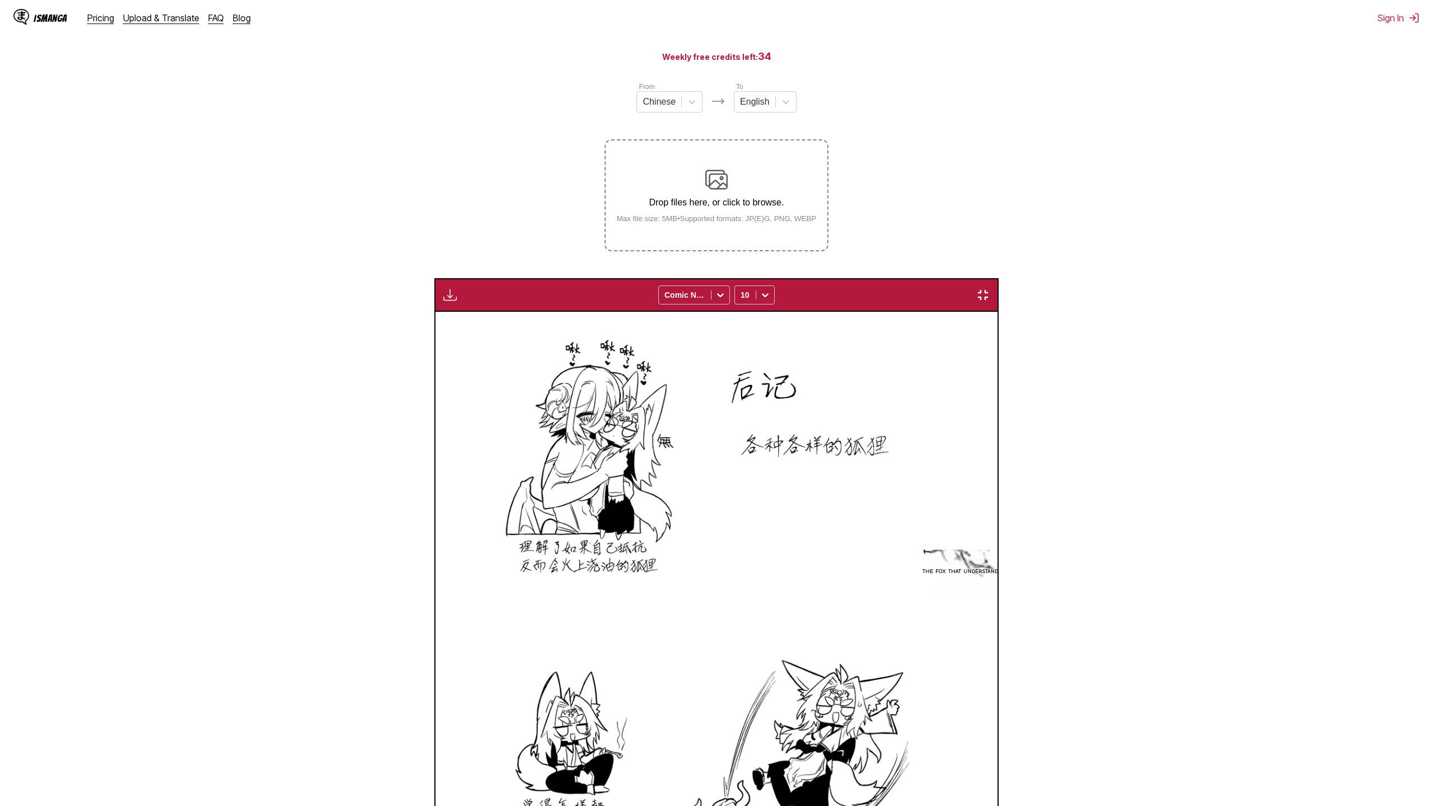
drag, startPoint x: 810, startPoint y: 377, endPoint x: 627, endPoint y: 347, distance: 185.1
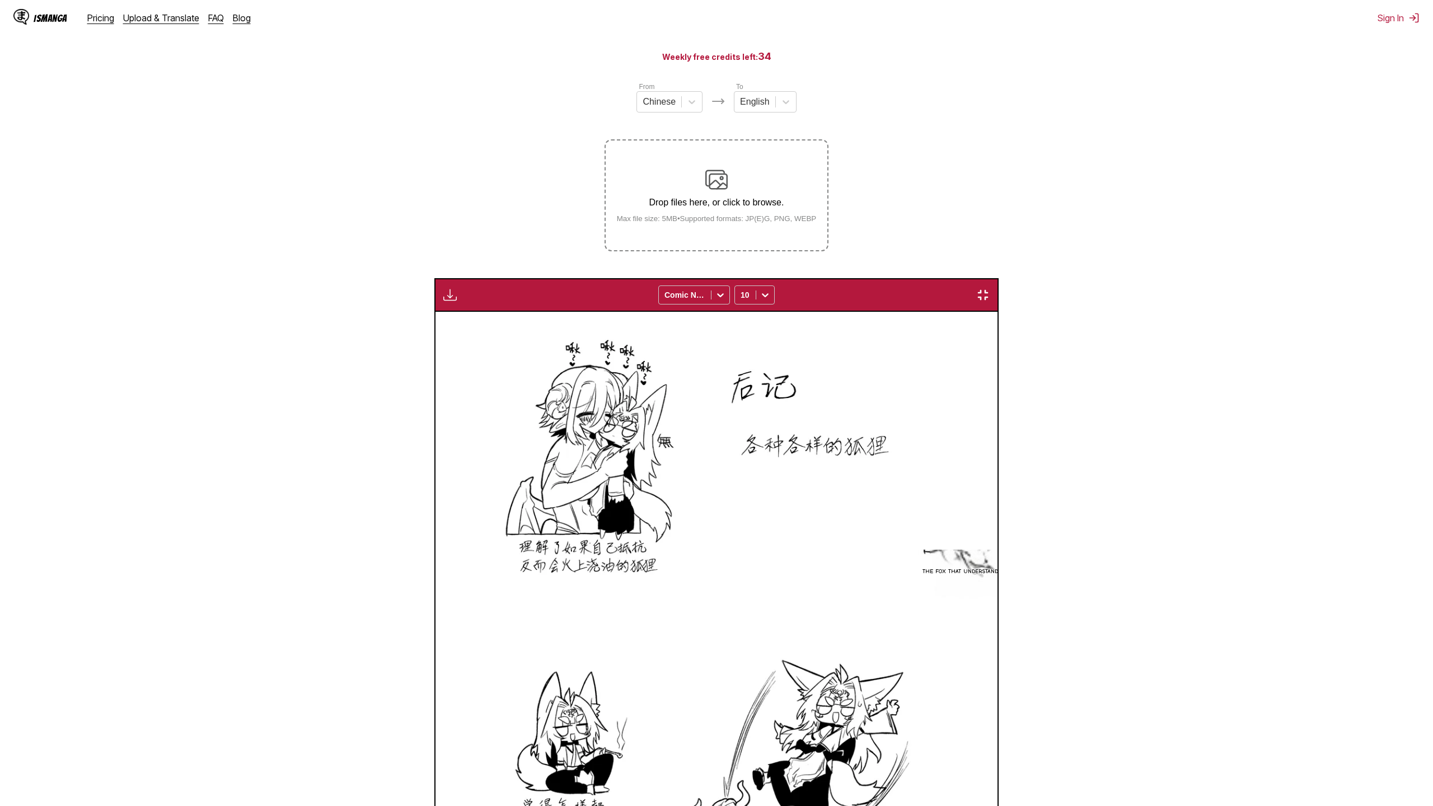
scroll to position [0, 52948]
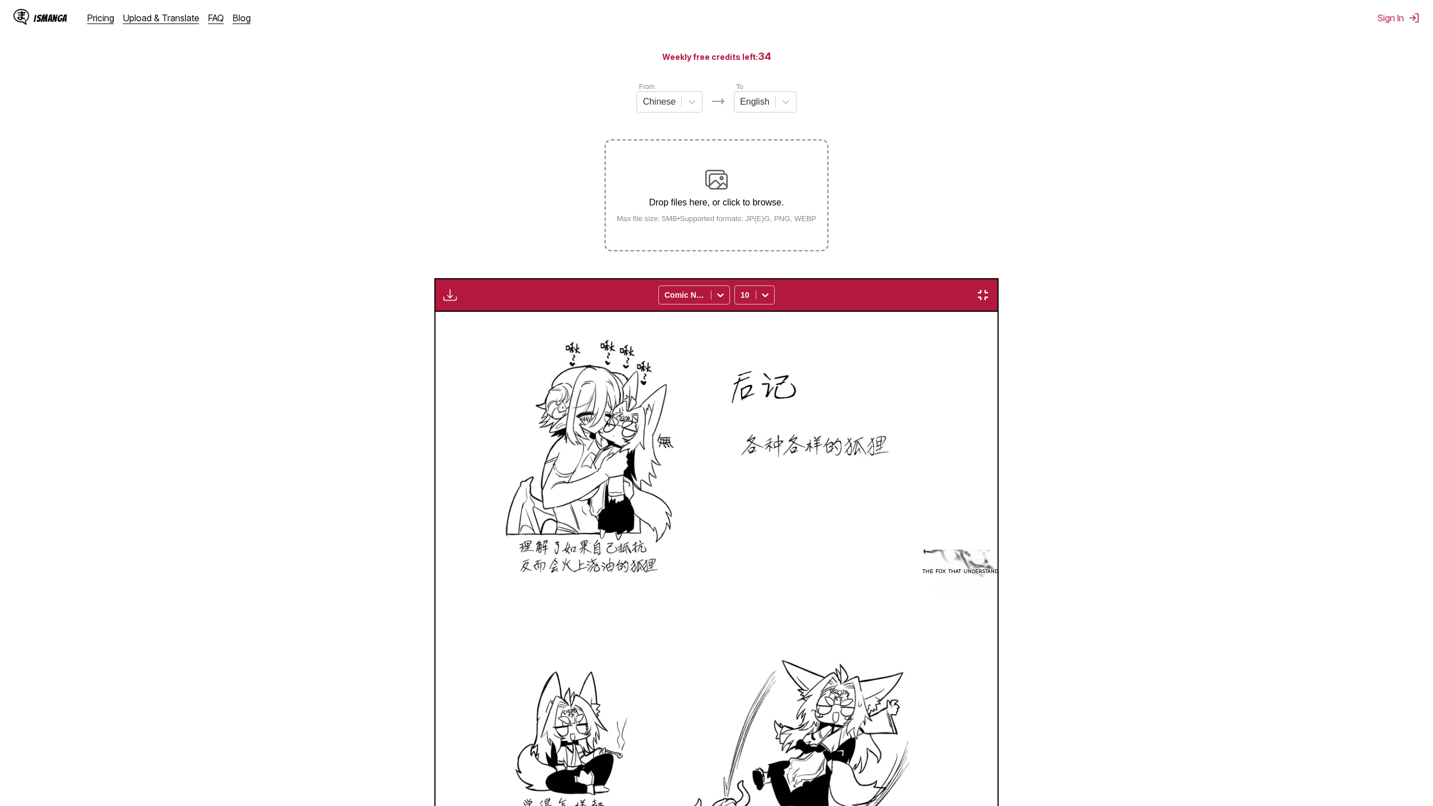
click at [436, 477] on div "So, next, do I have to start from the beginning with a tail? Could it be that t…" at bounding box center [154, 654] width 562 height 685
click at [998, 664] on div "Various kinds of foxes The fox that understands resisting will only make things…" at bounding box center [717, 654] width 562 height 685
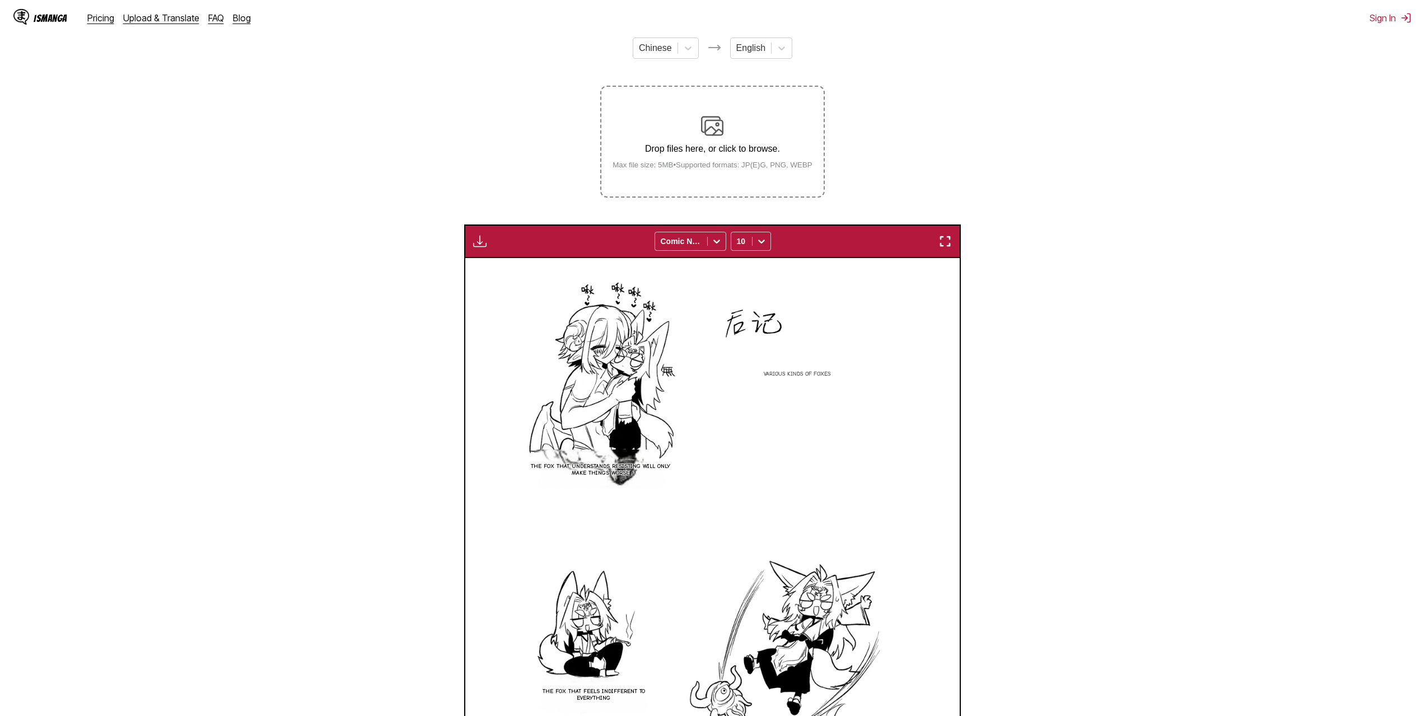
scroll to position [66, 0]
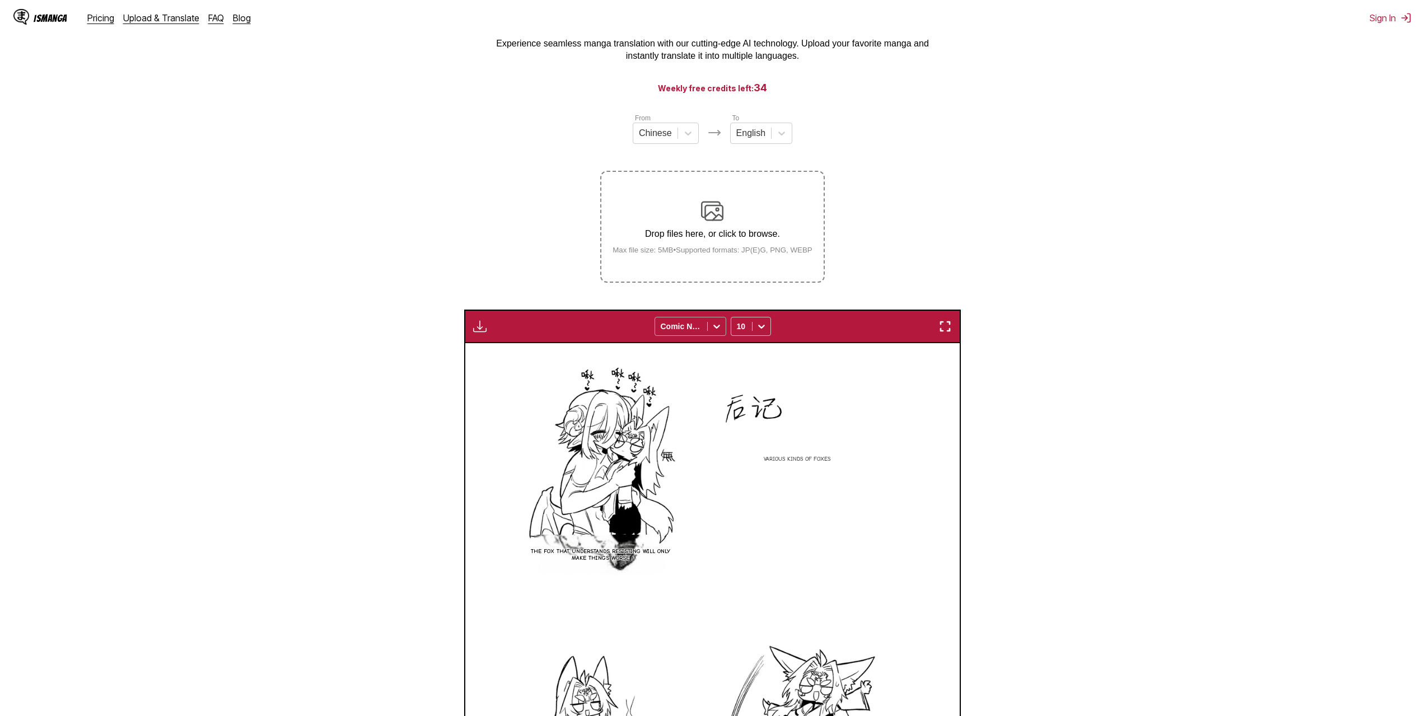
click at [704, 322] on div "Comic Neue" at bounding box center [681, 327] width 52 height 16
click at [691, 371] on div "CC Wild Words" at bounding box center [690, 372] width 72 height 27
click at [698, 324] on div at bounding box center [681, 326] width 41 height 11
click at [679, 406] on div "Komika Axis" at bounding box center [690, 411] width 72 height 17
click at [699, 324] on div at bounding box center [681, 326] width 41 height 11
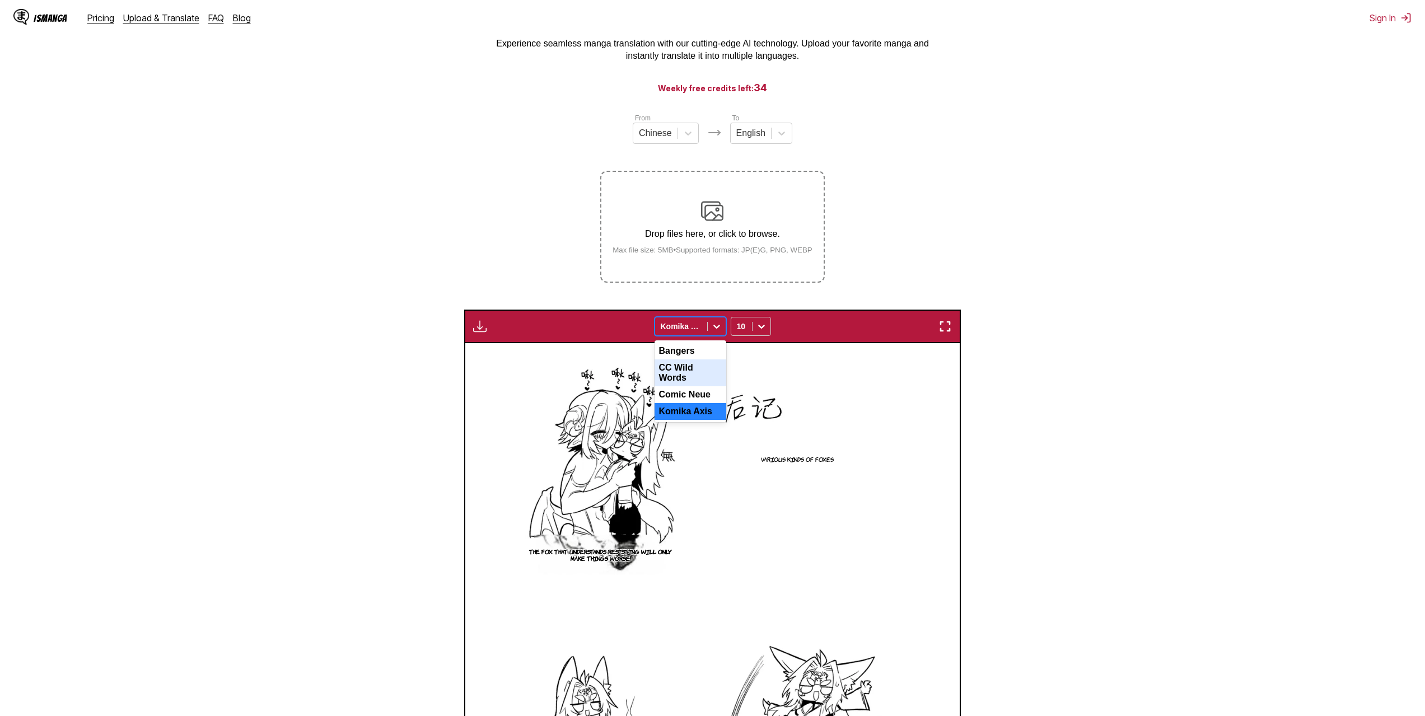
click at [677, 387] on div "Comic Neue" at bounding box center [690, 394] width 72 height 17
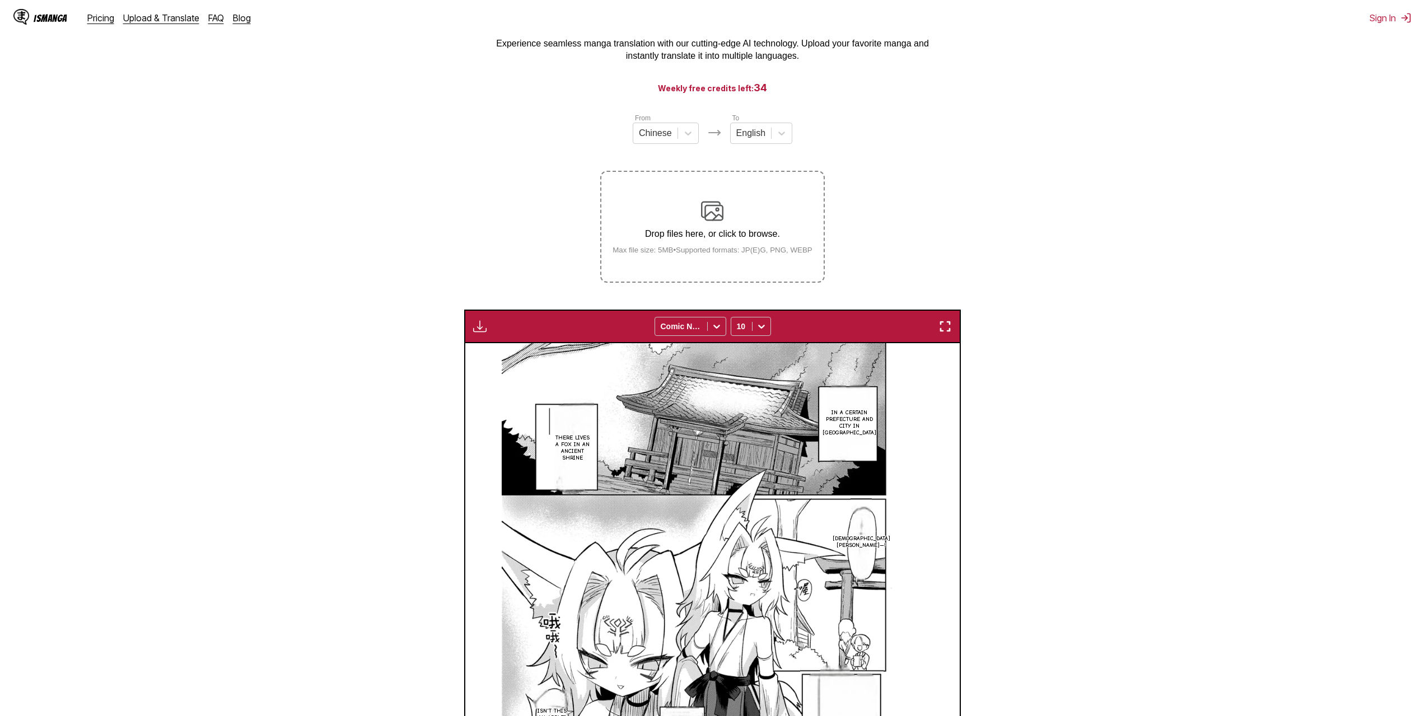
scroll to position [0, 19780]
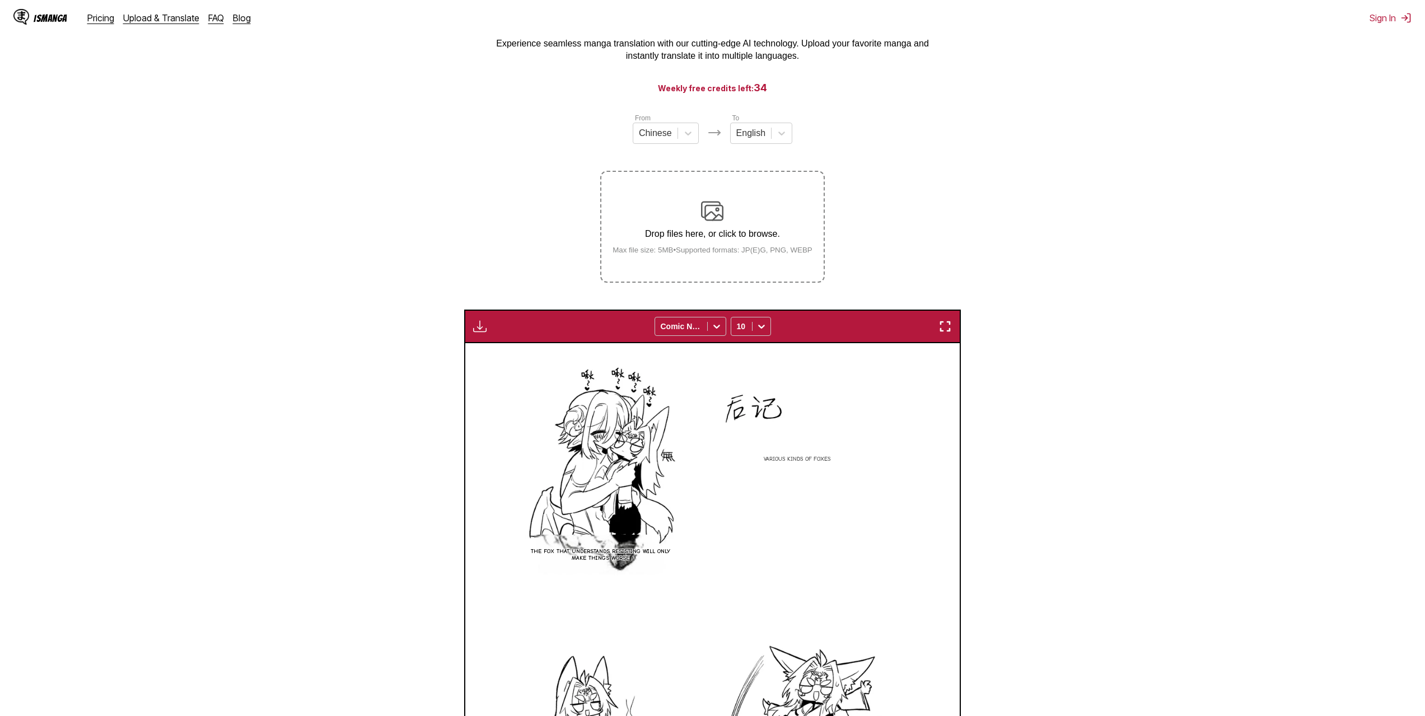
click at [1106, 286] on section "From Chinese To English Drop files here, or click to browse. Max file size: 5MB…" at bounding box center [712, 542] width 1407 height 859
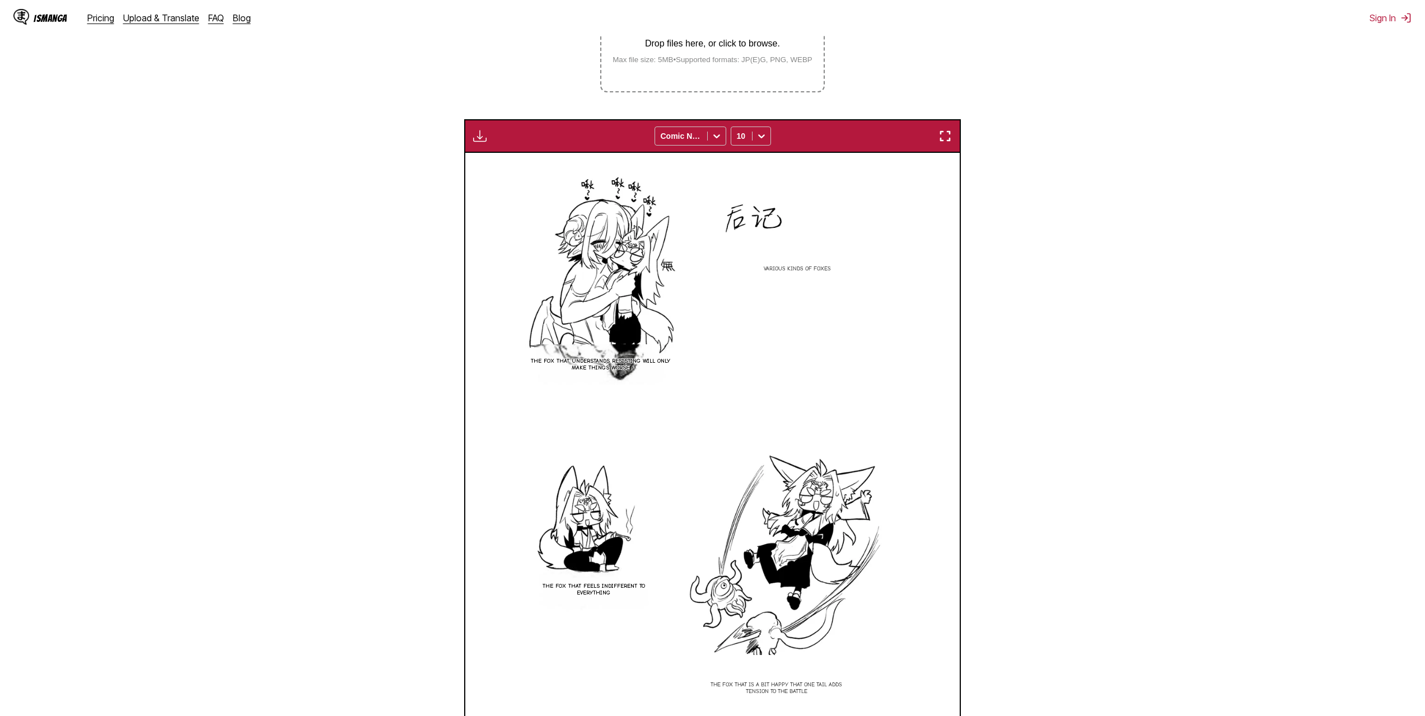
scroll to position [290, 0]
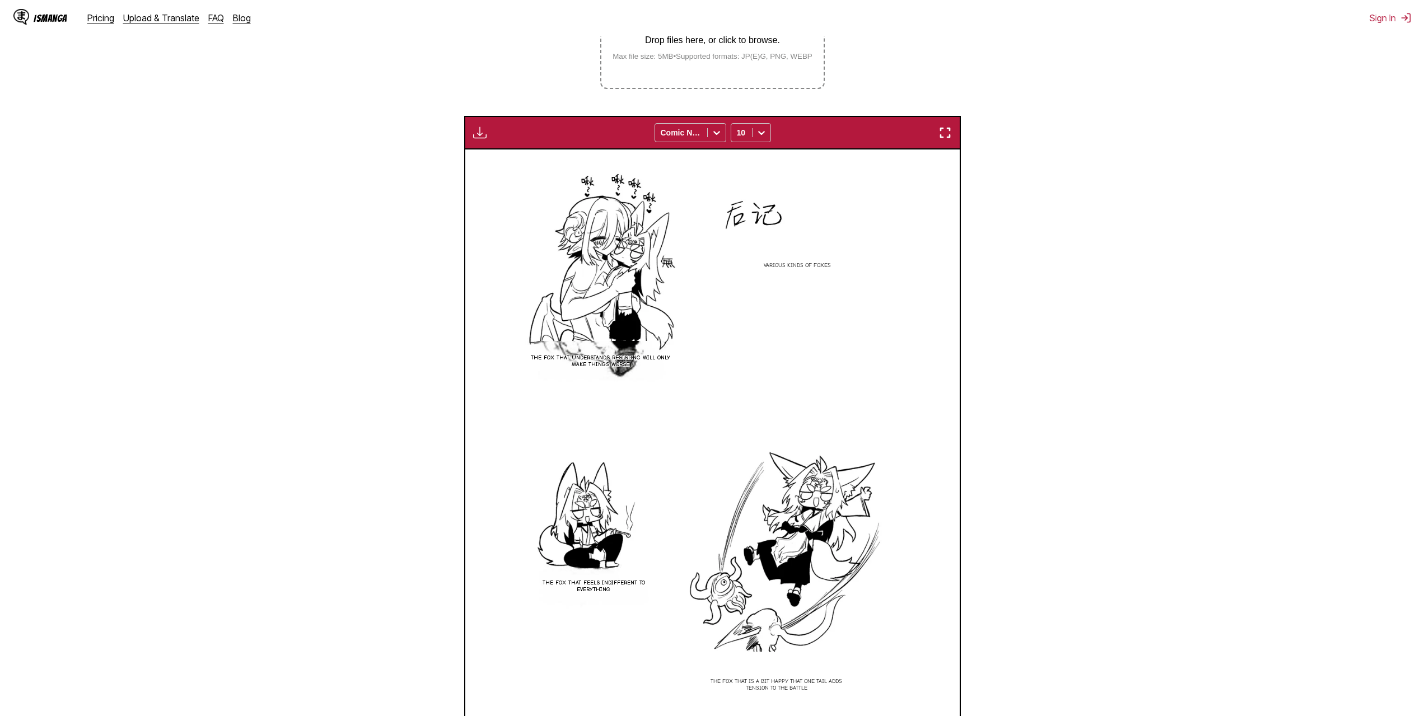
click at [948, 138] on img "button" at bounding box center [944, 132] width 13 height 13
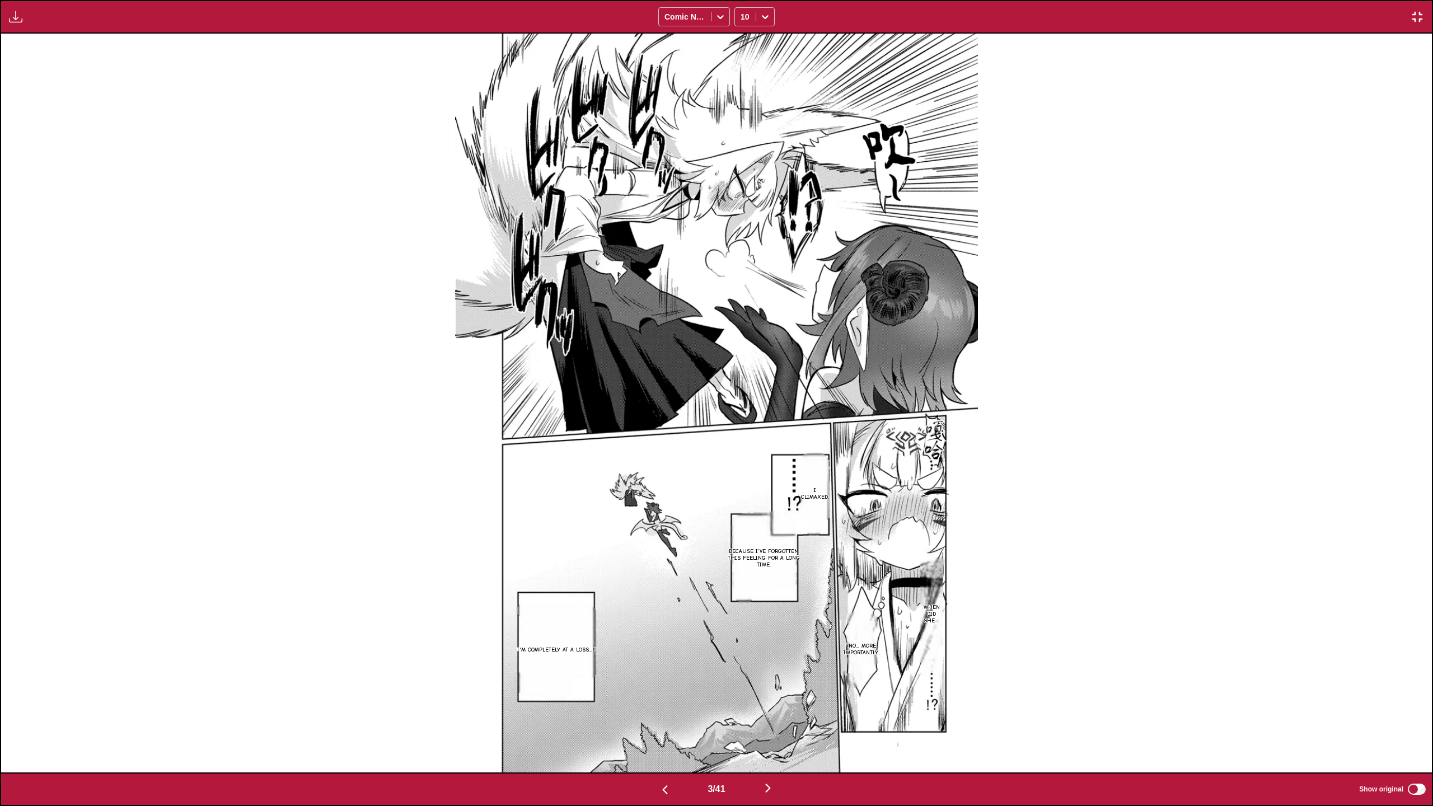
scroll to position [0, 0]
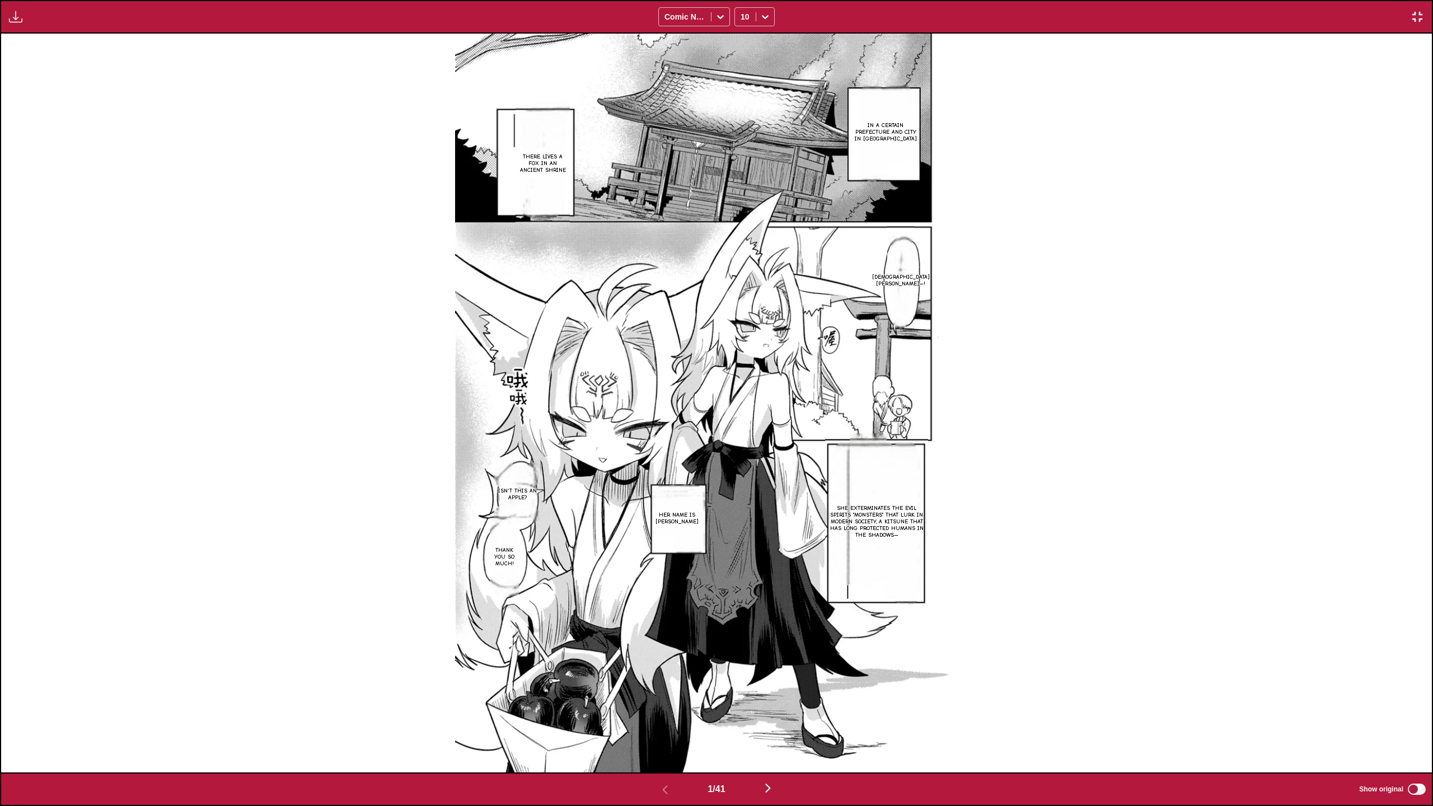
click at [1056, 464] on div "In a certain prefecture and city in [GEOGRAPHIC_DATA] There lives a fox in an a…" at bounding box center [716, 403] width 1431 height 738
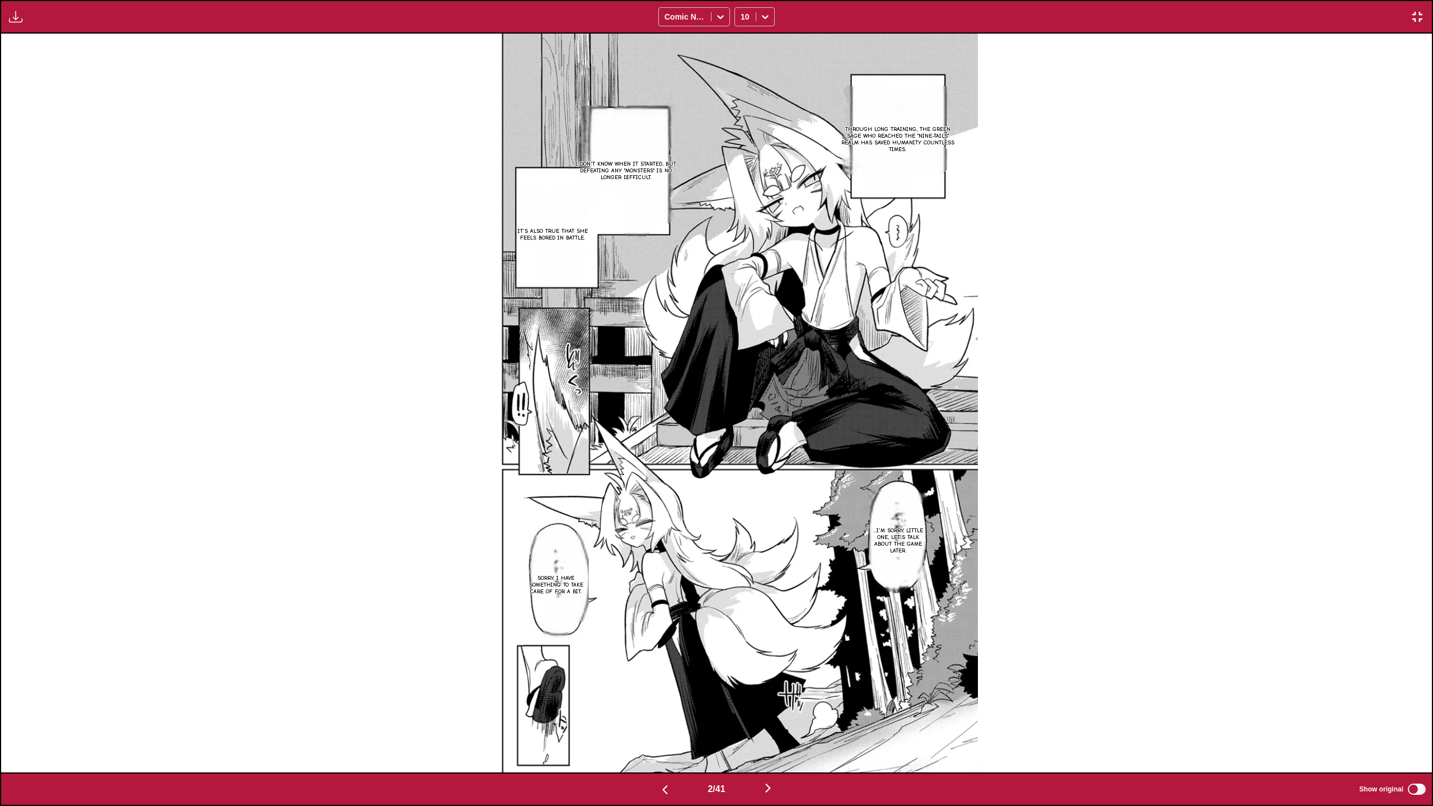
click at [1422, 18] on img "button" at bounding box center [1417, 16] width 13 height 13
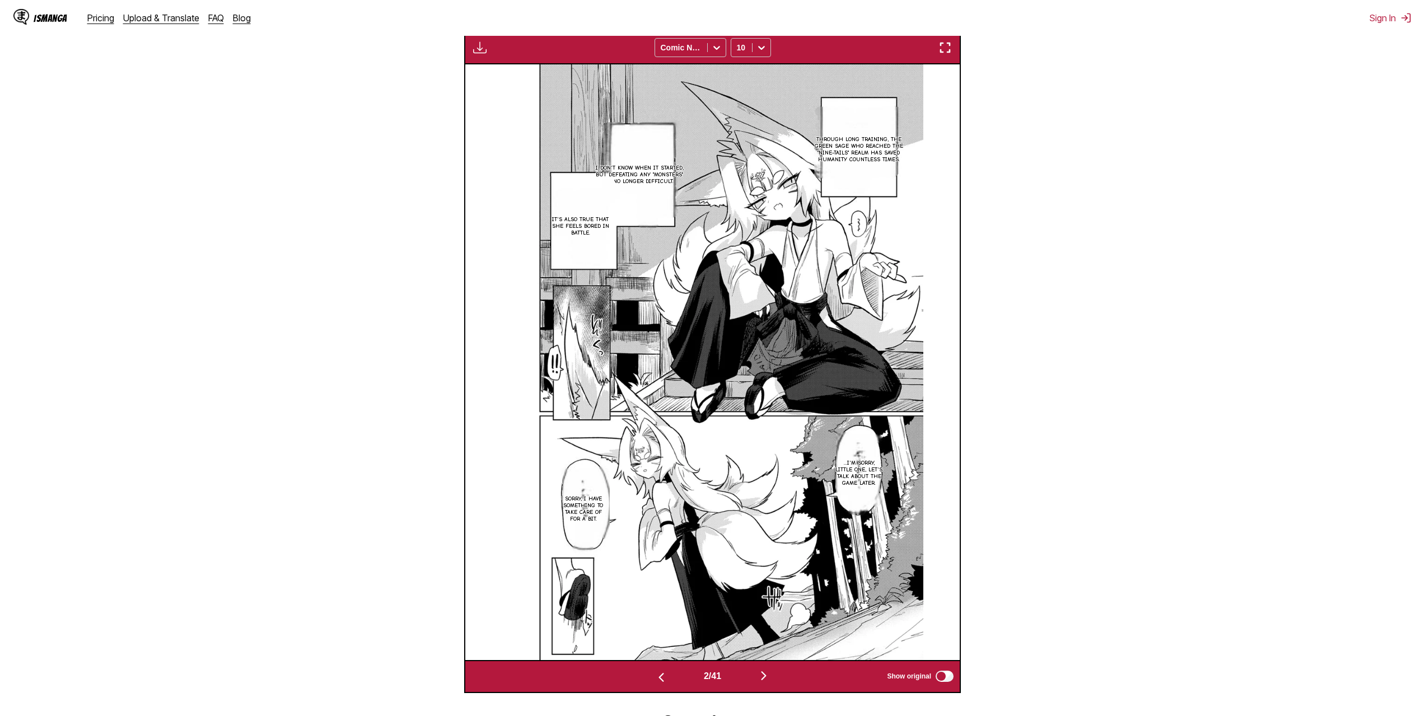
scroll to position [346, 0]
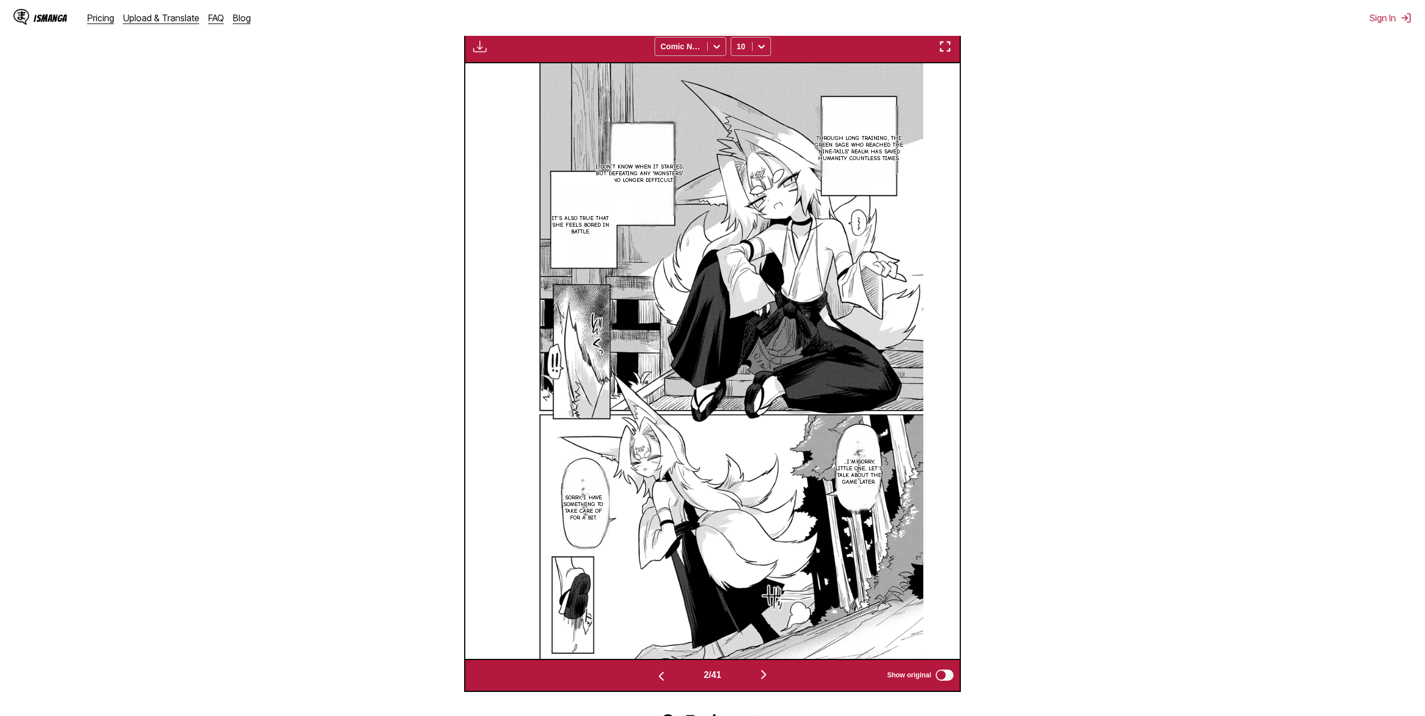
drag, startPoint x: 946, startPoint y: 54, endPoint x: 946, endPoint y: 121, distance: 67.7
click at [946, 53] on img "button" at bounding box center [944, 46] width 13 height 13
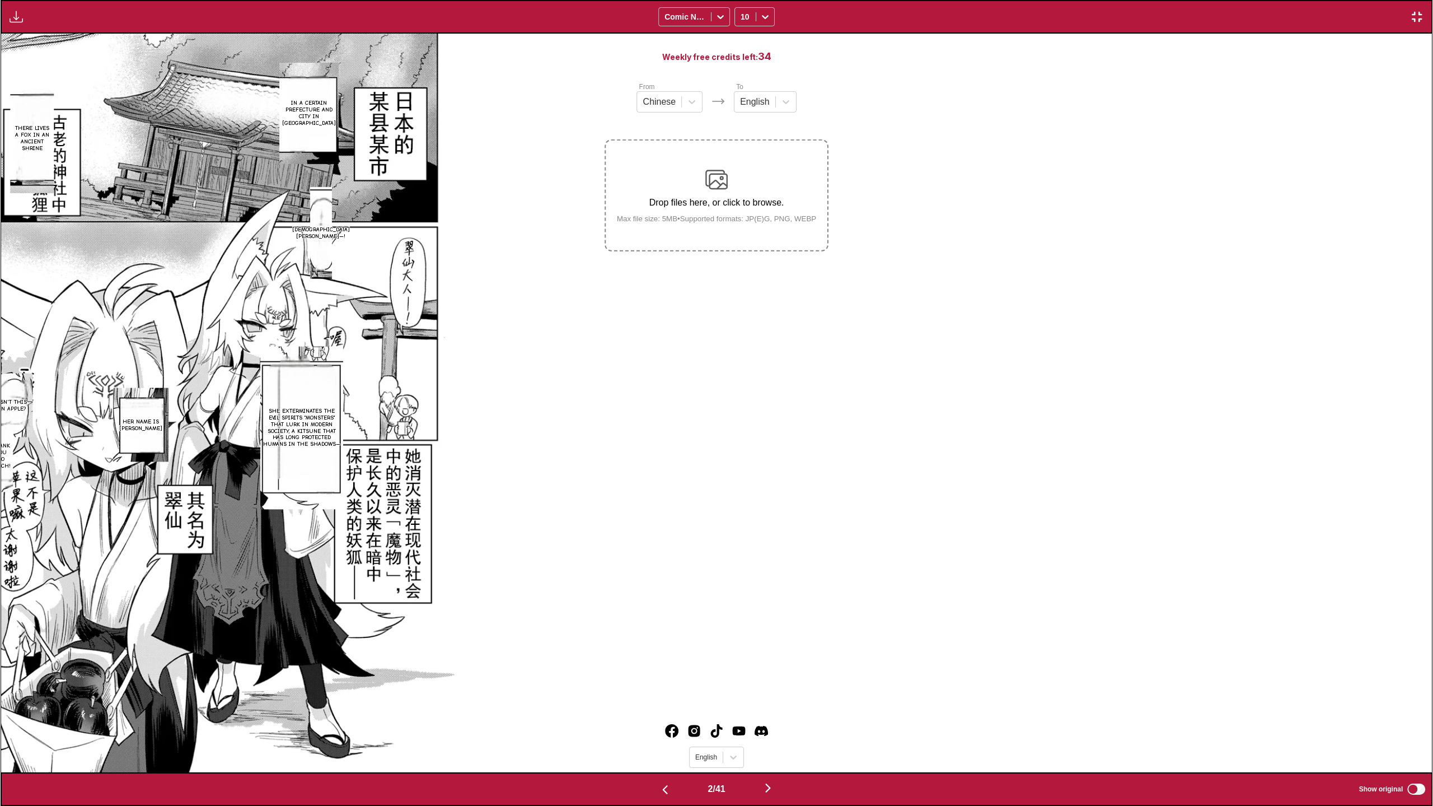
scroll to position [0, 1431]
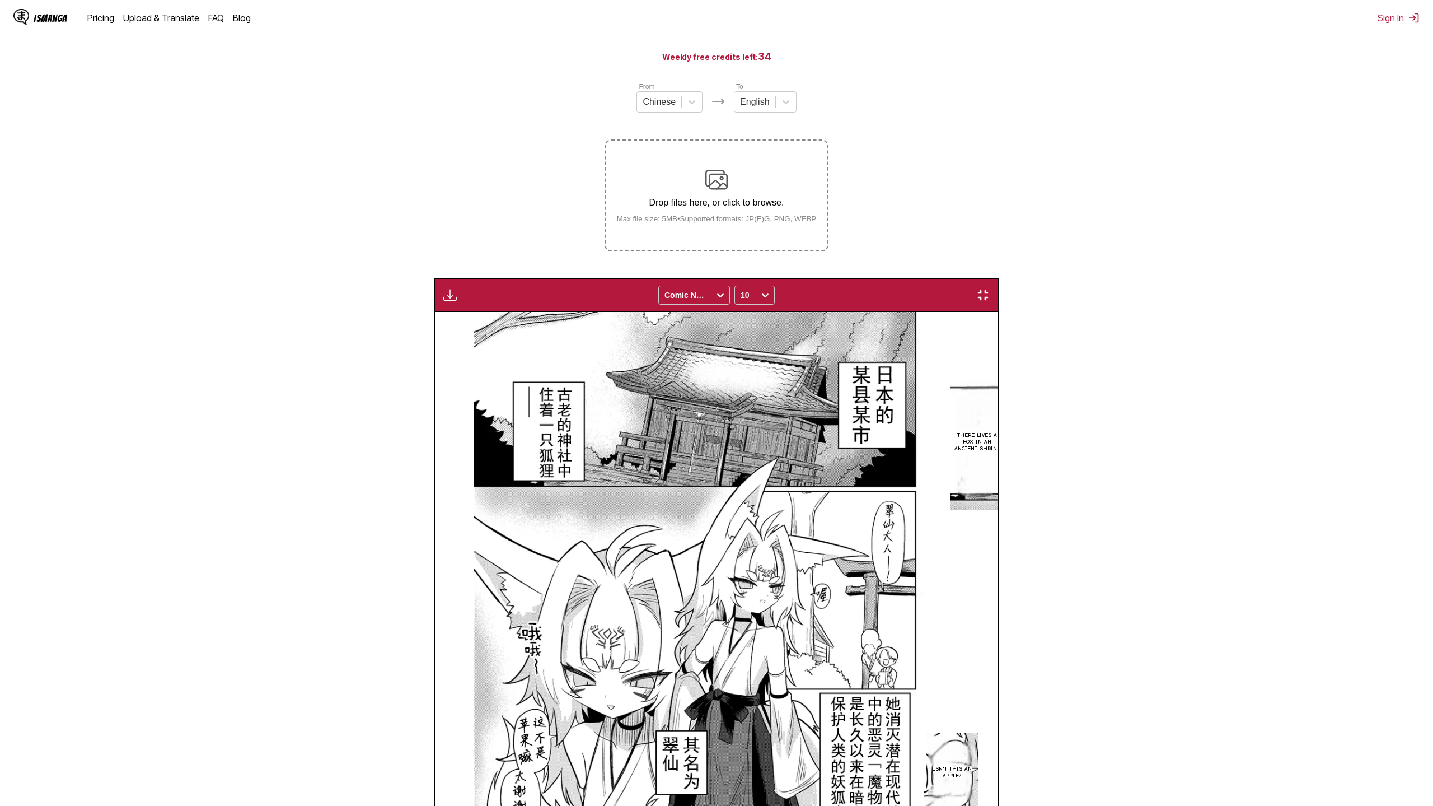
scroll to position [0, 1431]
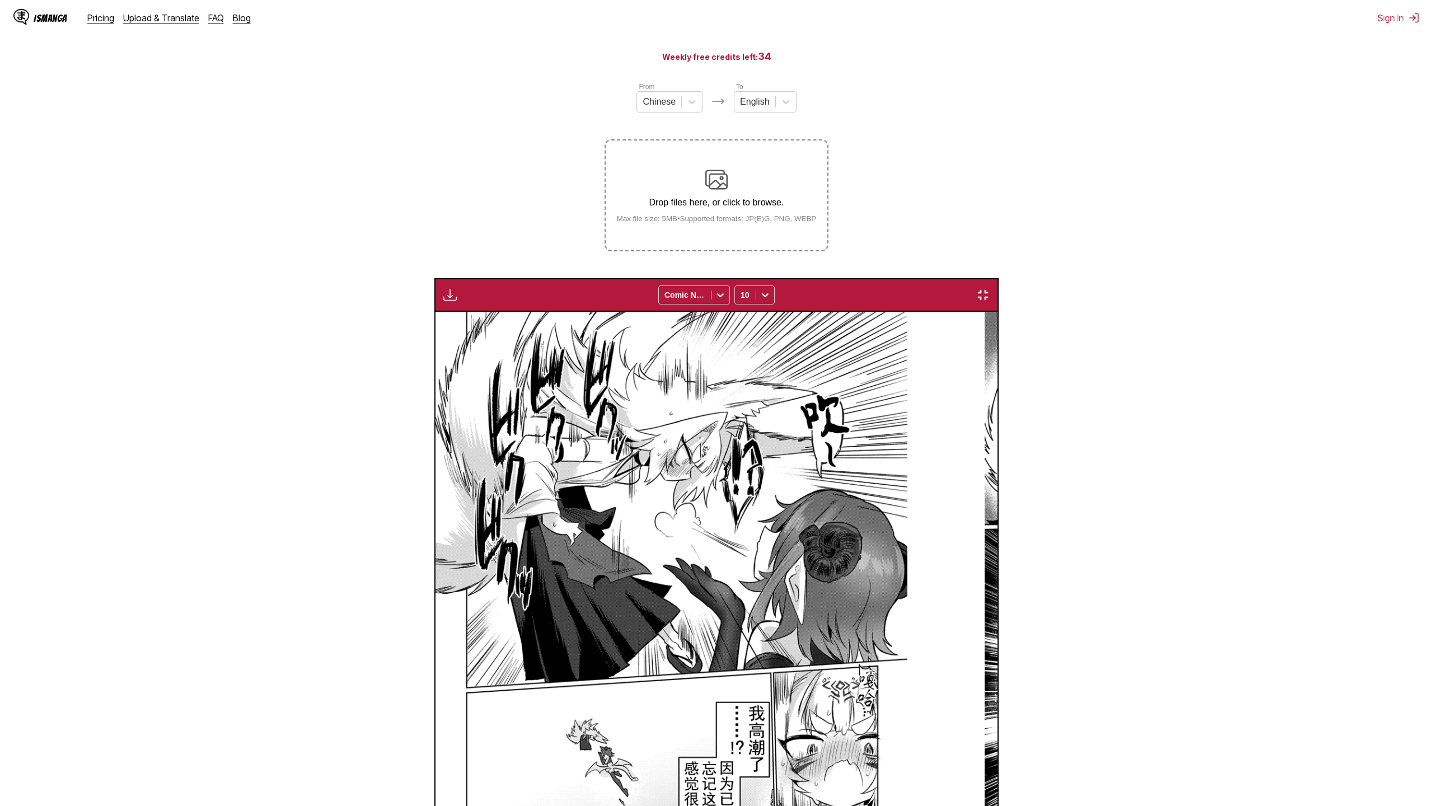
scroll to position [0, 4293]
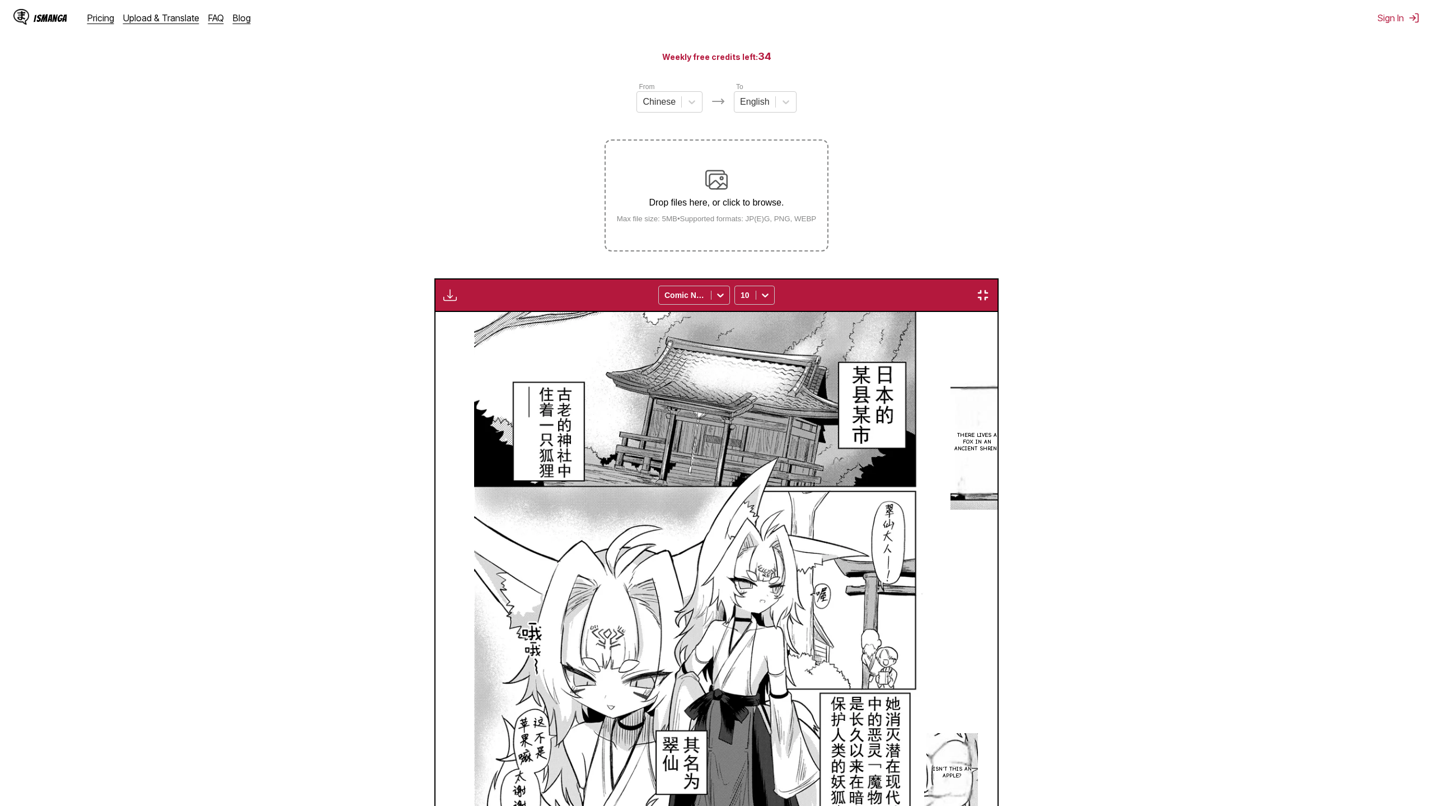
scroll to position [0, 7155]
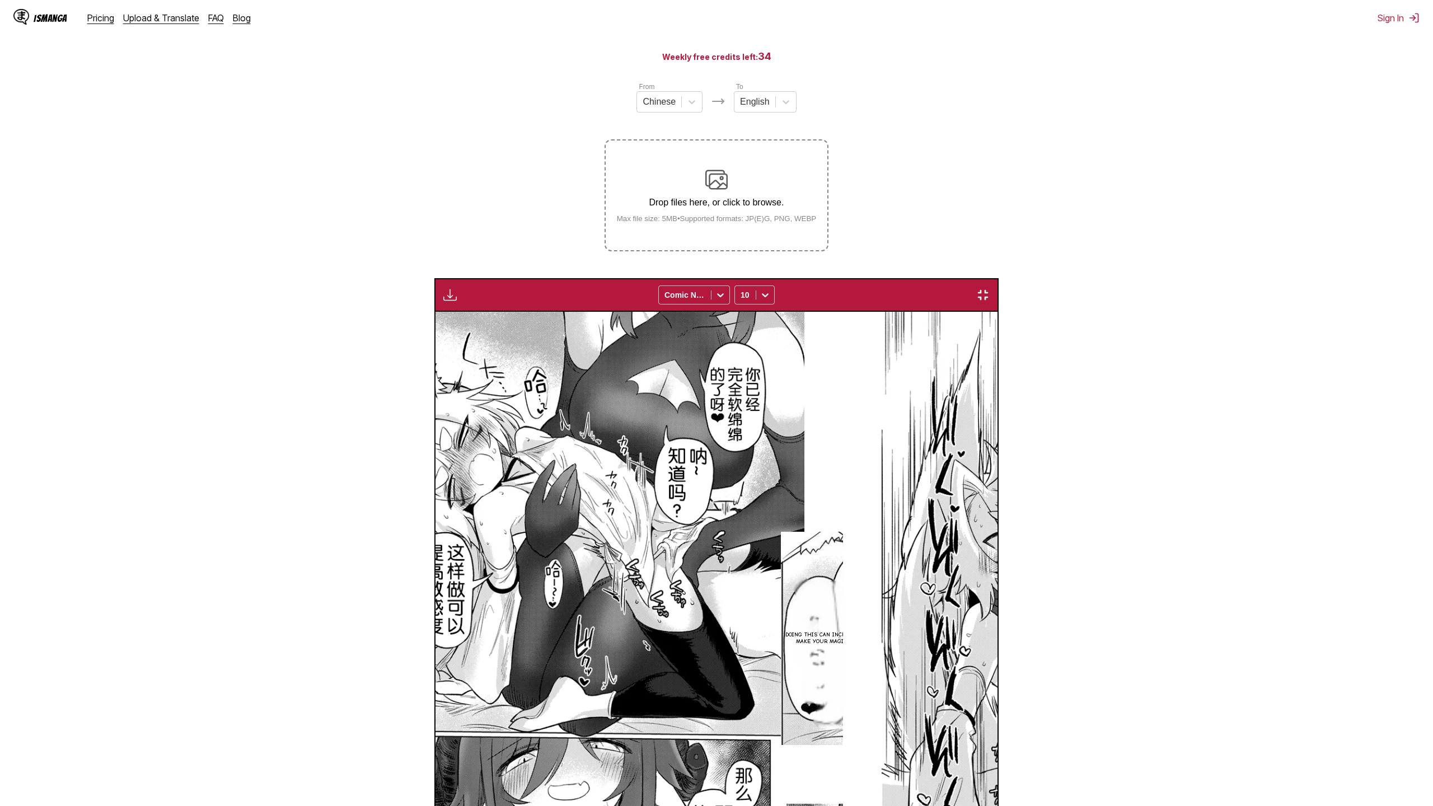
click at [993, 288] on button "button" at bounding box center [983, 295] width 20 height 15
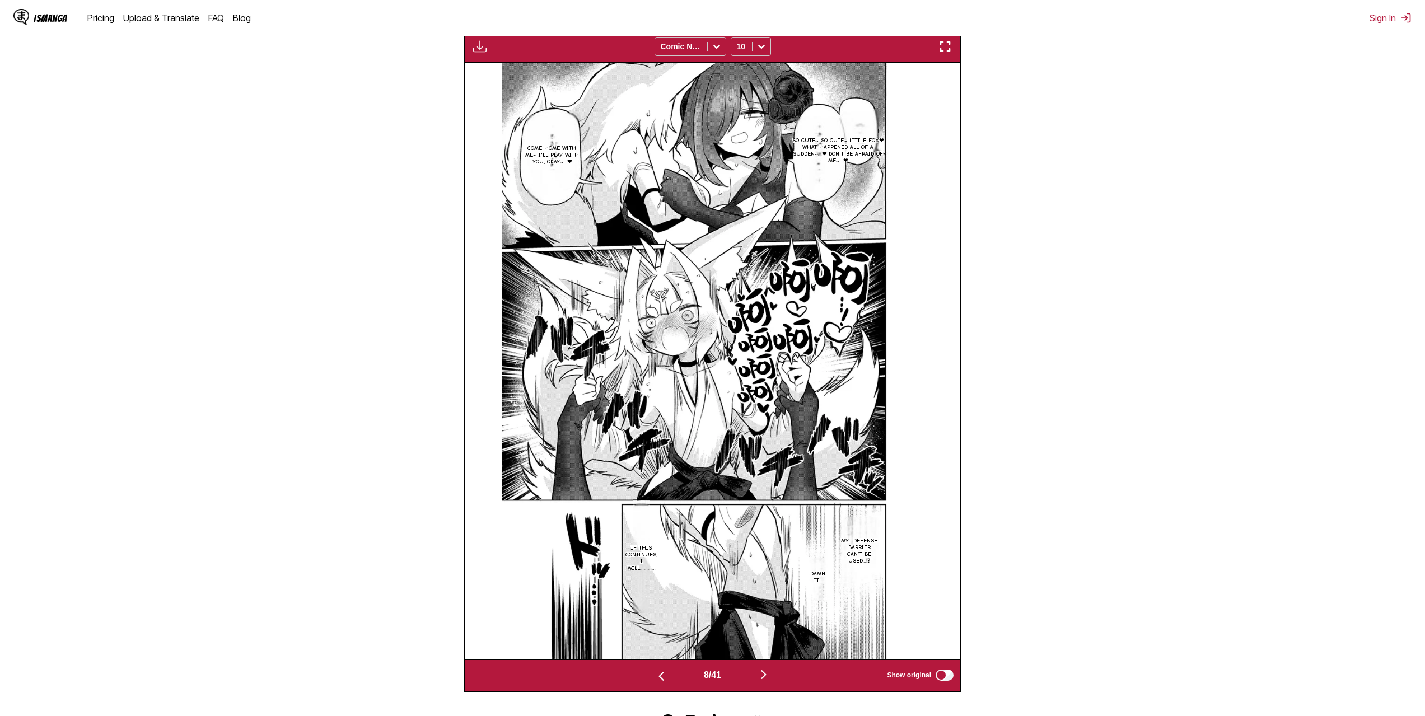
scroll to position [0, 3462]
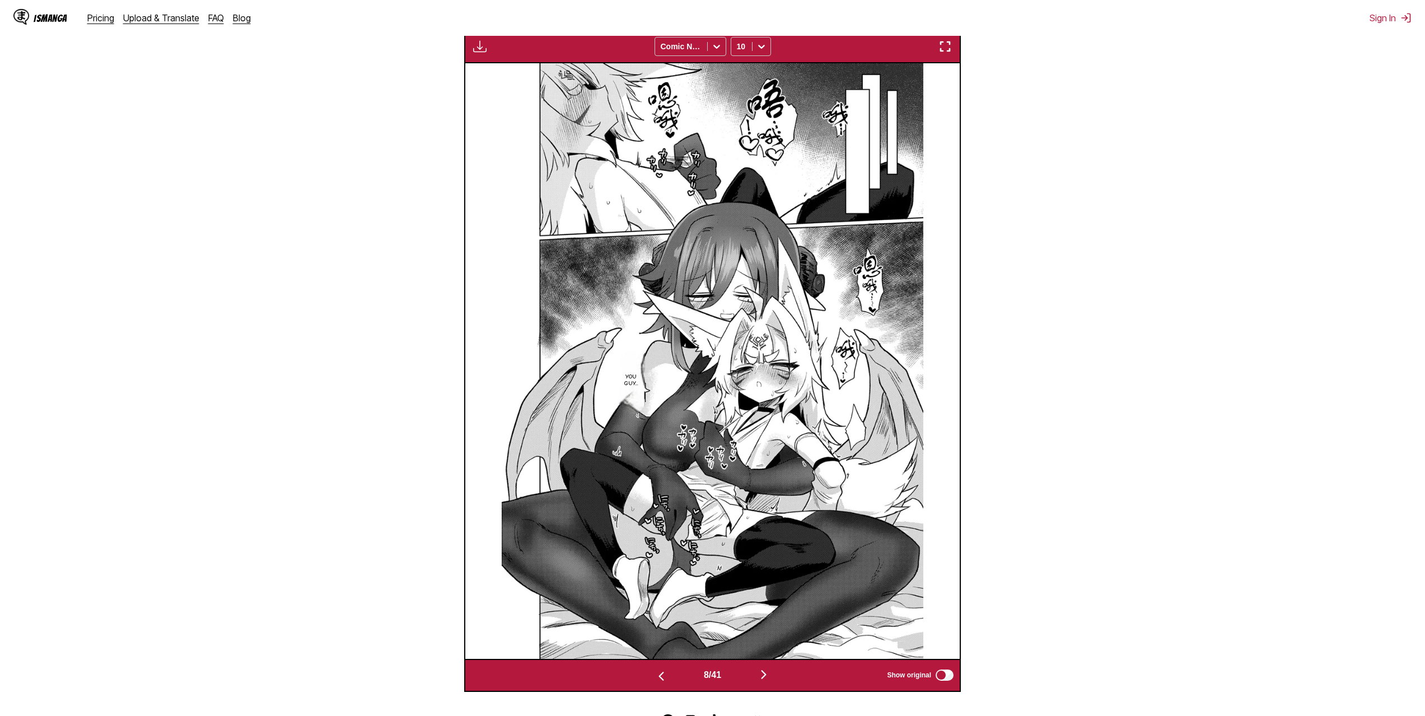
click at [1106, 256] on section "From Chinese To English Drop files here, or click to browse. Max file size: 5MB…" at bounding box center [712, 262] width 1407 height 859
click at [828, 148] on img at bounding box center [713, 361] width 422 height 596
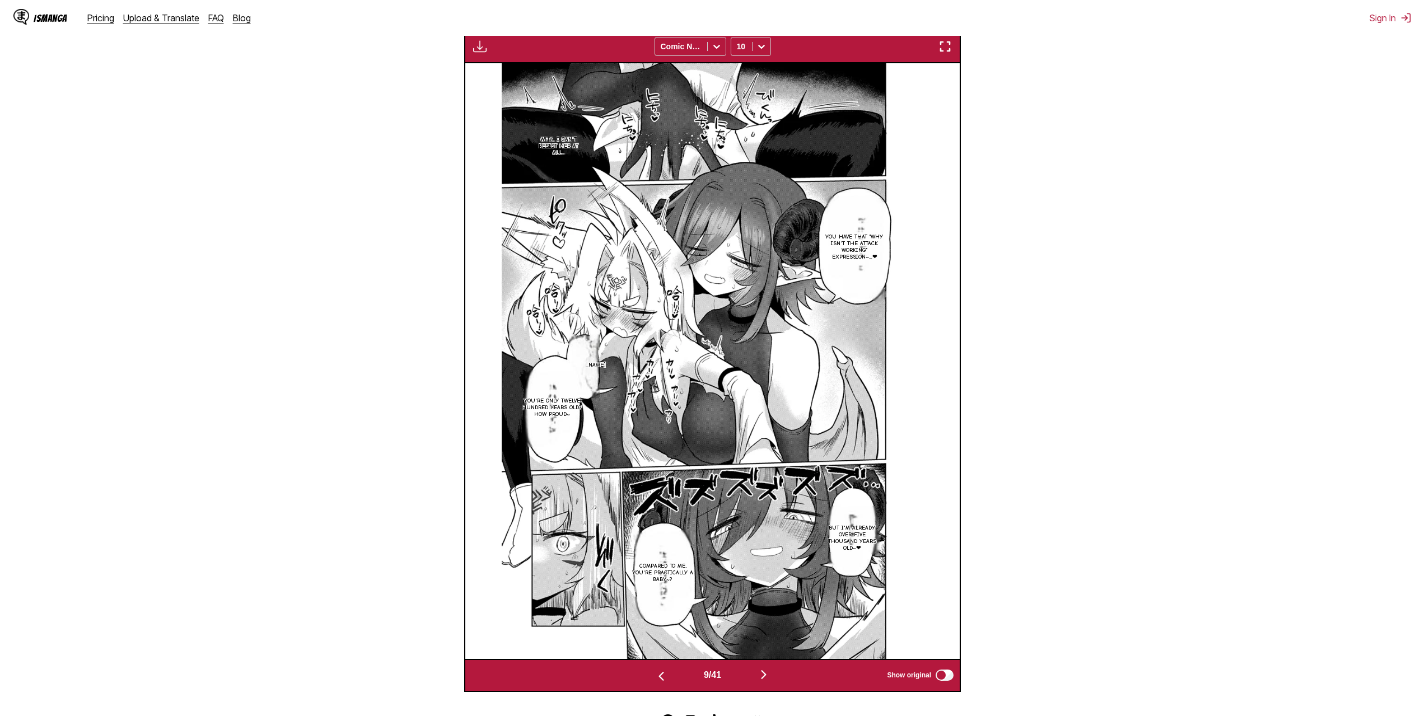
click at [1119, 464] on section "From Chinese To English Drop files here, or click to browse. Max file size: 5MB…" at bounding box center [712, 262] width 1407 height 859
drag, startPoint x: 947, startPoint y: 50, endPoint x: 947, endPoint y: 117, distance: 67.2
click at [947, 49] on img "button" at bounding box center [944, 46] width 13 height 13
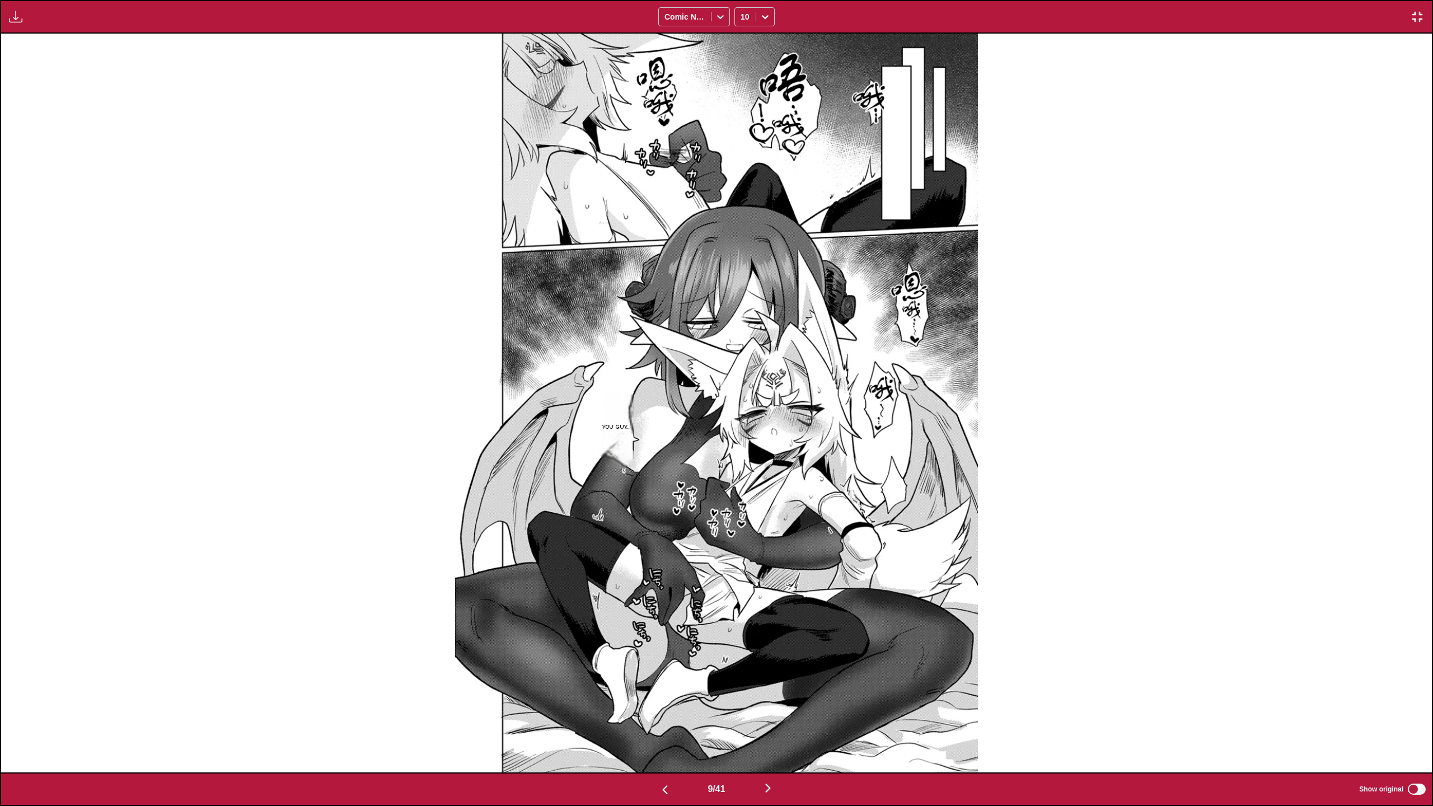
scroll to position [0, 11448]
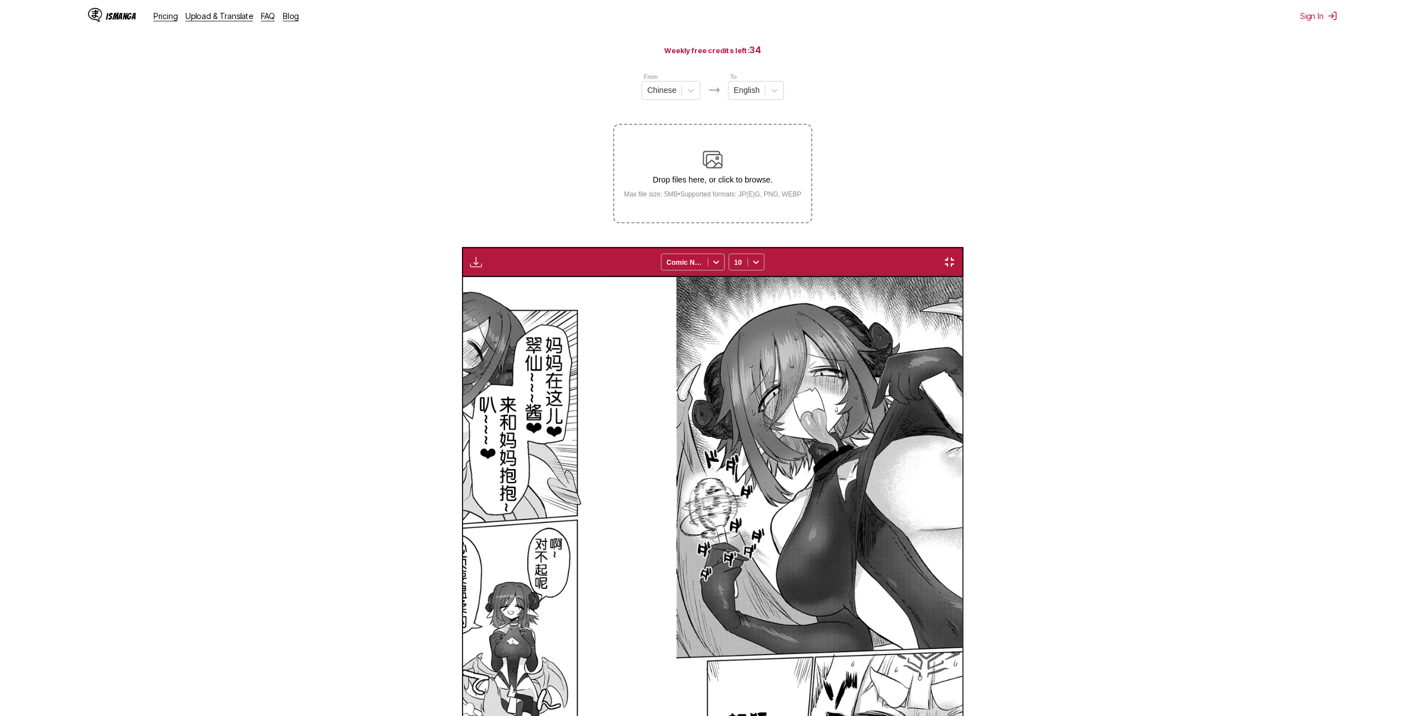
scroll to position [0, 6923]
